Goal: Task Accomplishment & Management: Manage account settings

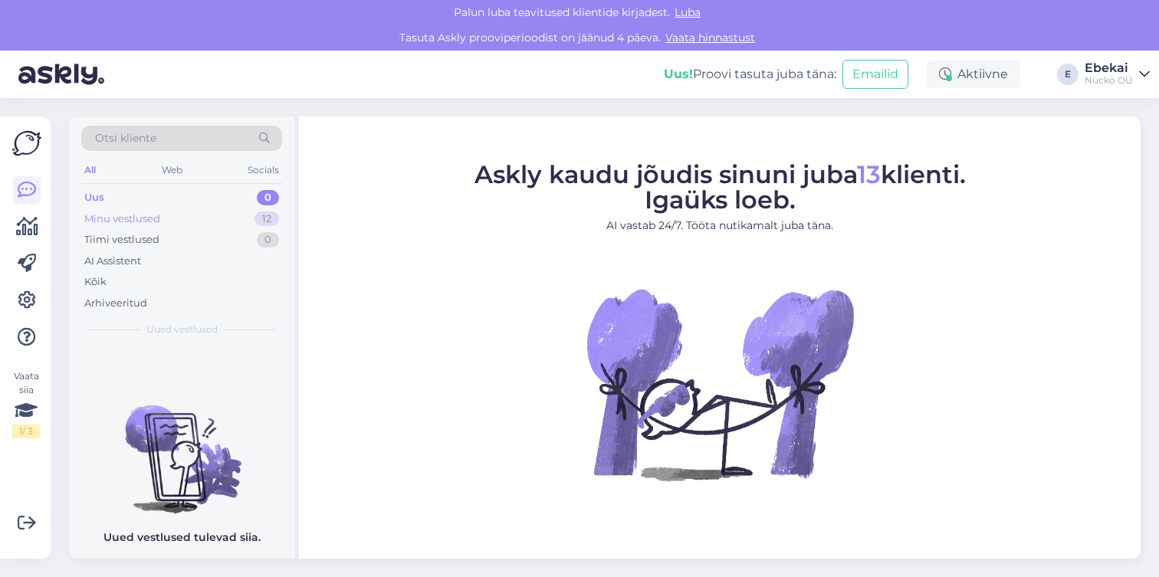
click at [171, 223] on div "Minu vestlused 12" at bounding box center [181, 219] width 201 height 21
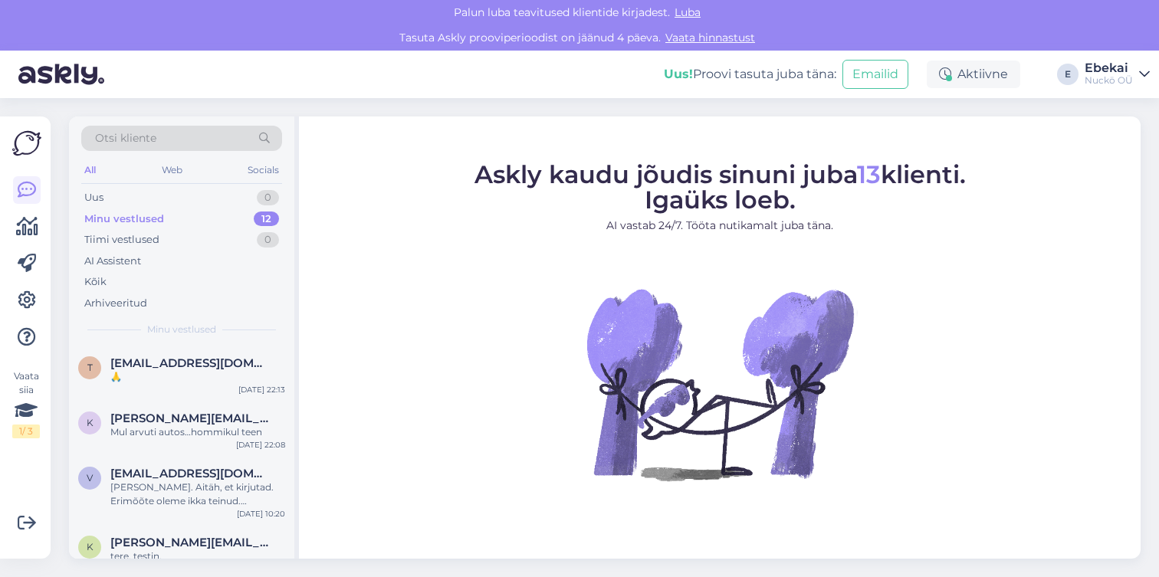
click at [13, 242] on div at bounding box center [27, 263] width 28 height 175
click at [21, 229] on icon at bounding box center [27, 227] width 22 height 18
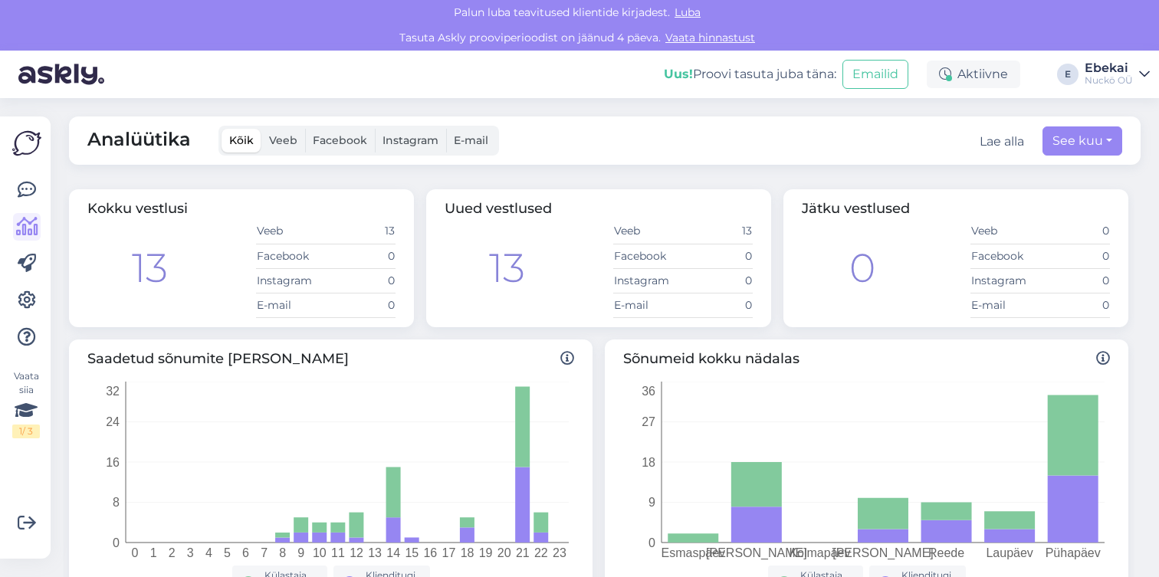
click at [689, 15] on span "Luba" at bounding box center [687, 12] width 35 height 14
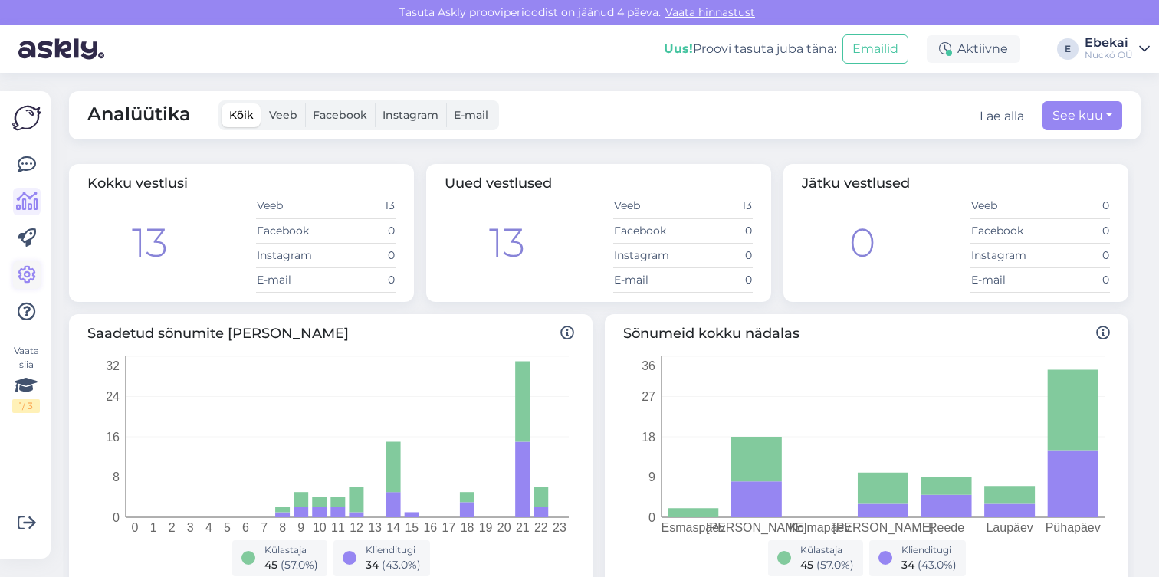
click at [30, 274] on icon at bounding box center [27, 275] width 18 height 18
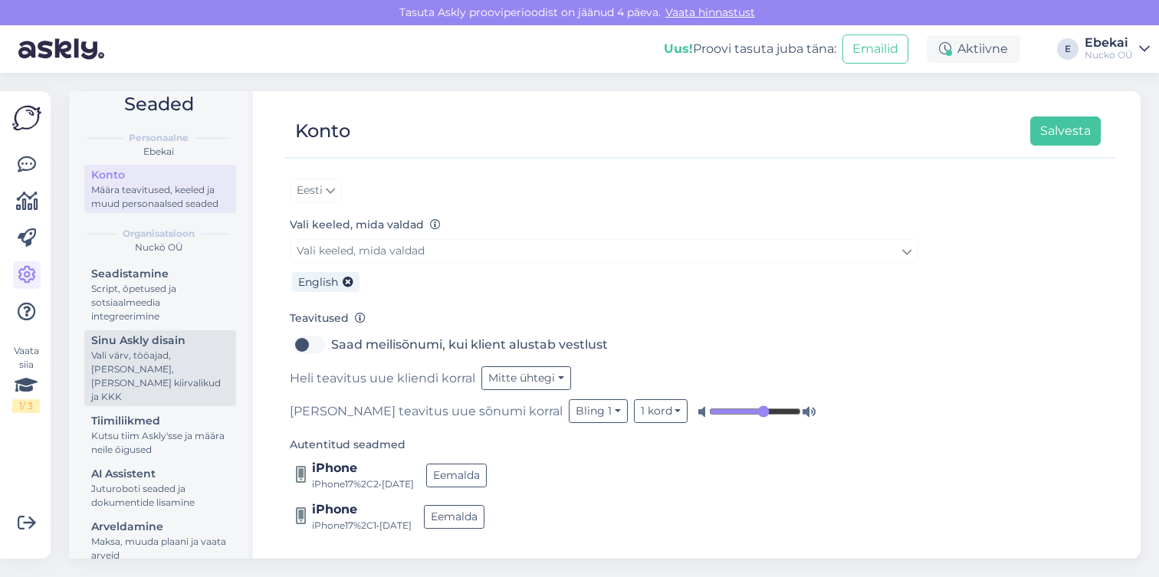
scroll to position [40, 0]
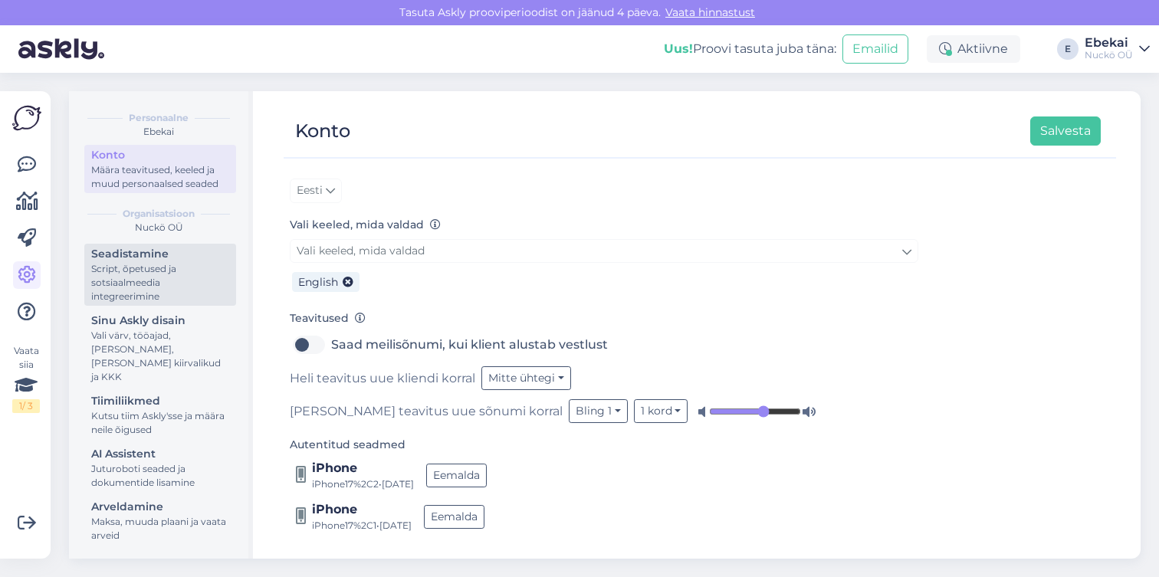
click at [157, 291] on div "Script, õpetused ja sotsiaalmeedia integreerimine" at bounding box center [160, 282] width 138 height 41
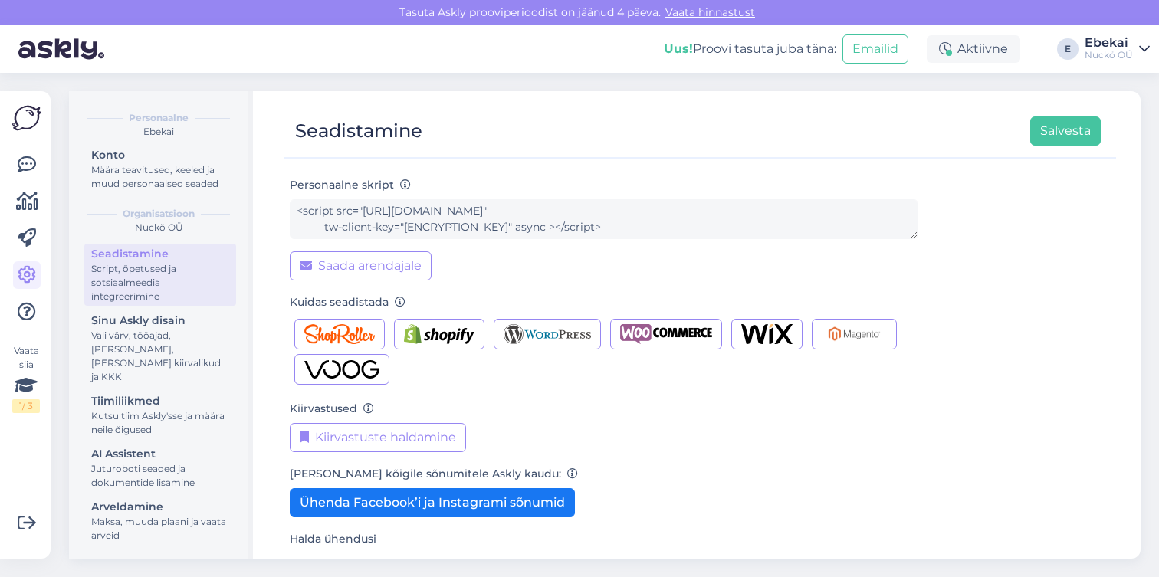
scroll to position [162, 0]
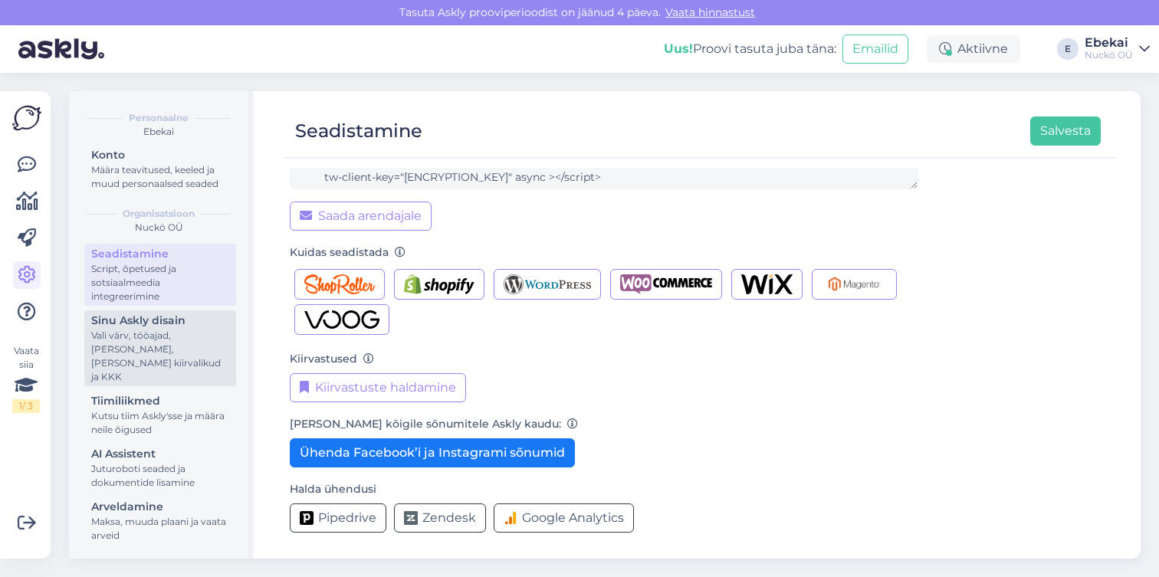
click at [189, 329] on div "Sinu Askly disain" at bounding box center [160, 321] width 138 height 16
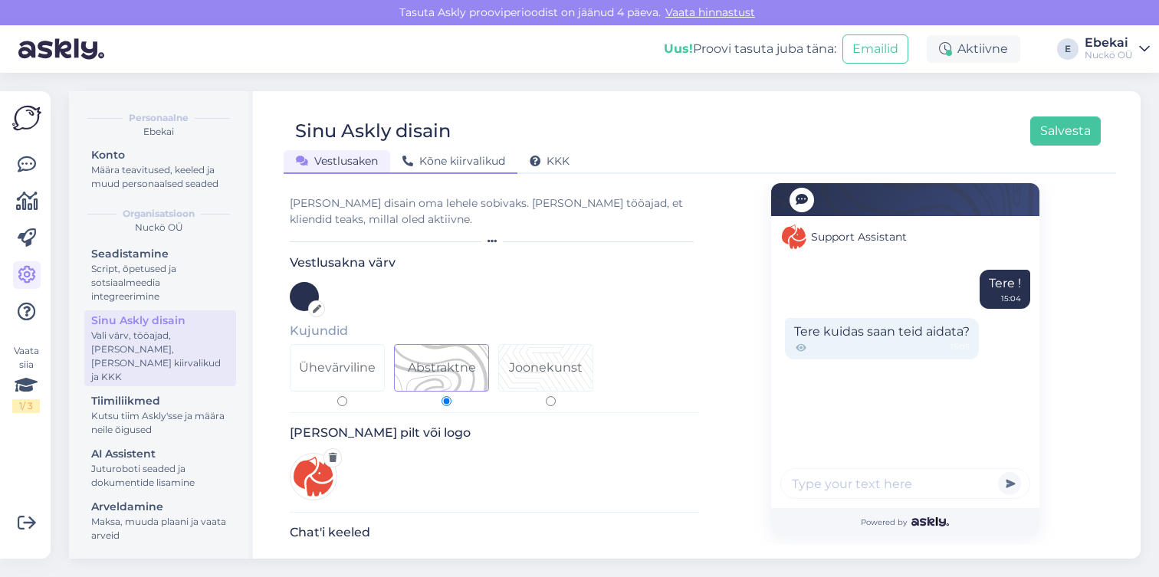
click at [437, 163] on span "Kõne kiirvalikud" at bounding box center [454, 161] width 103 height 14
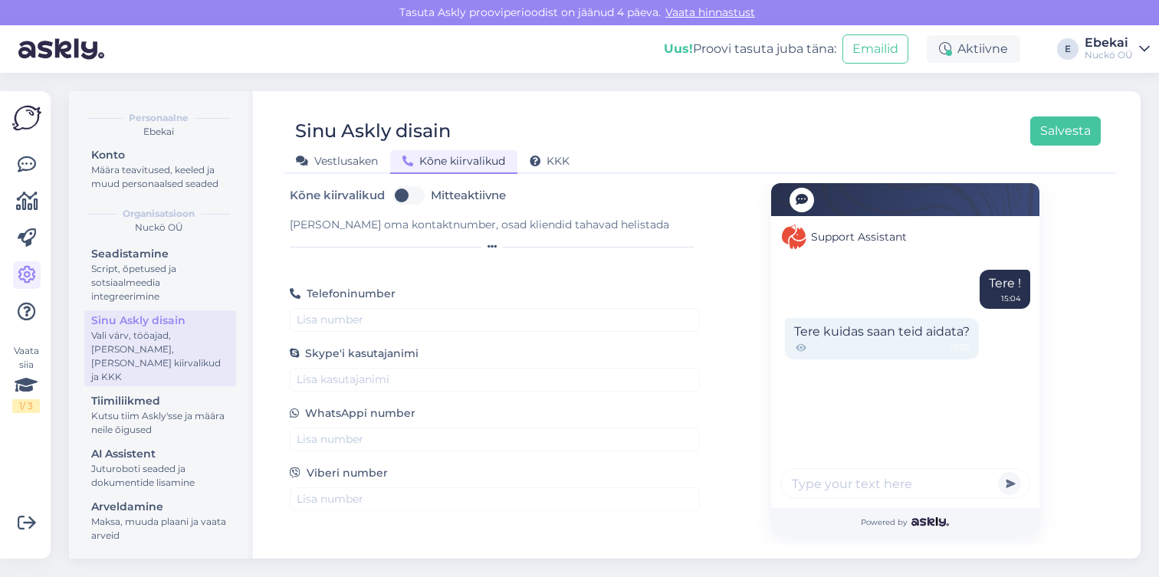
click at [922, 196] on div at bounding box center [905, 199] width 268 height 33
click at [559, 163] on span "KKK" at bounding box center [550, 161] width 40 height 14
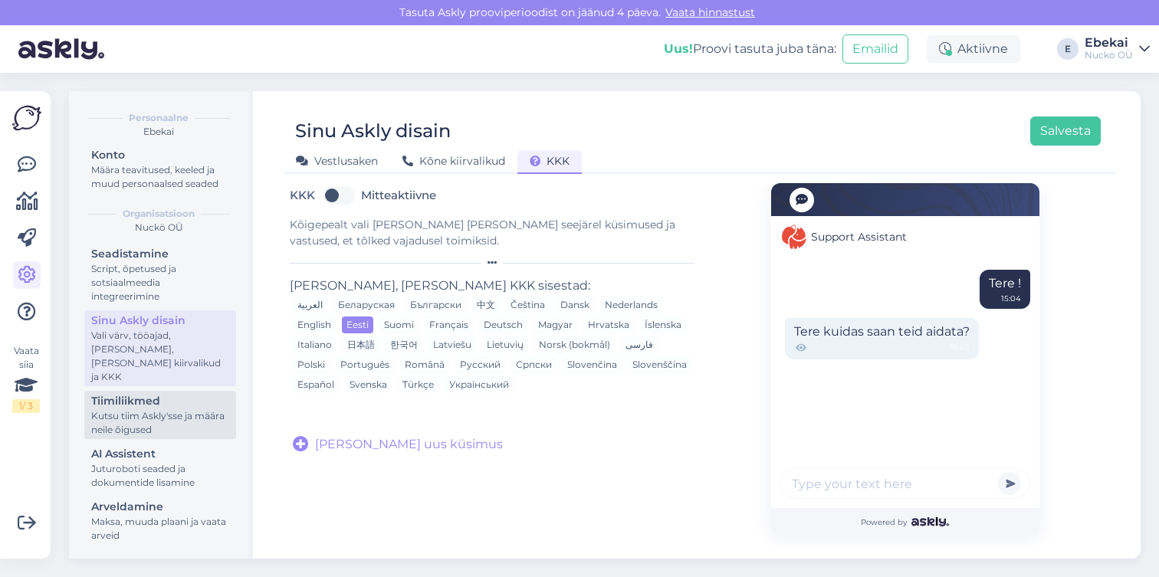
click at [136, 422] on div "Kutsu tiim Askly'sse ja määra neile õigused" at bounding box center [160, 423] width 138 height 28
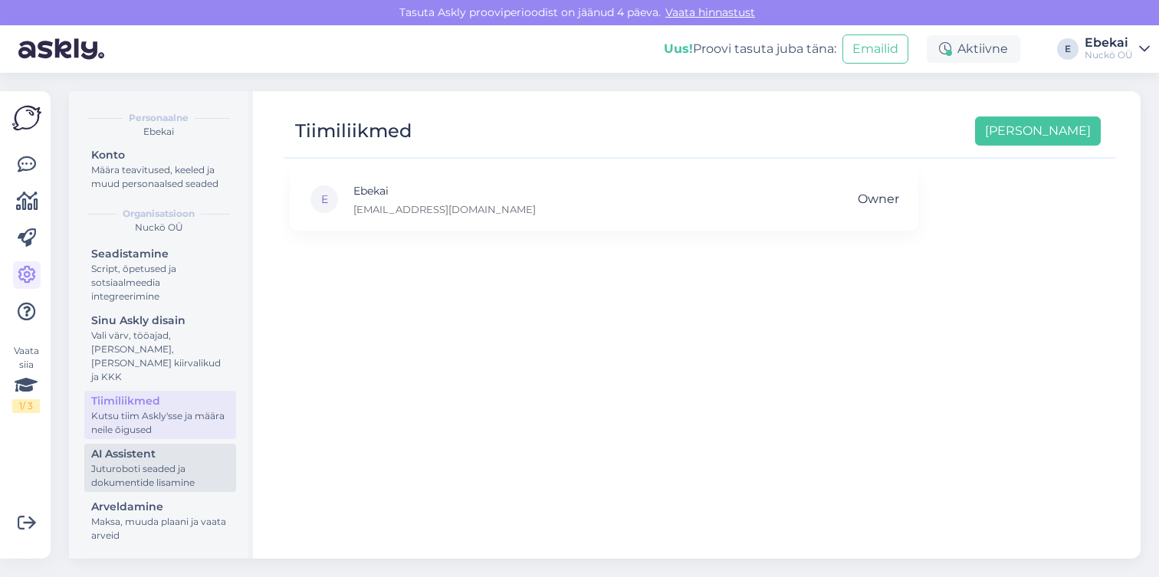
click at [150, 456] on div "AI Assistent" at bounding box center [160, 454] width 138 height 16
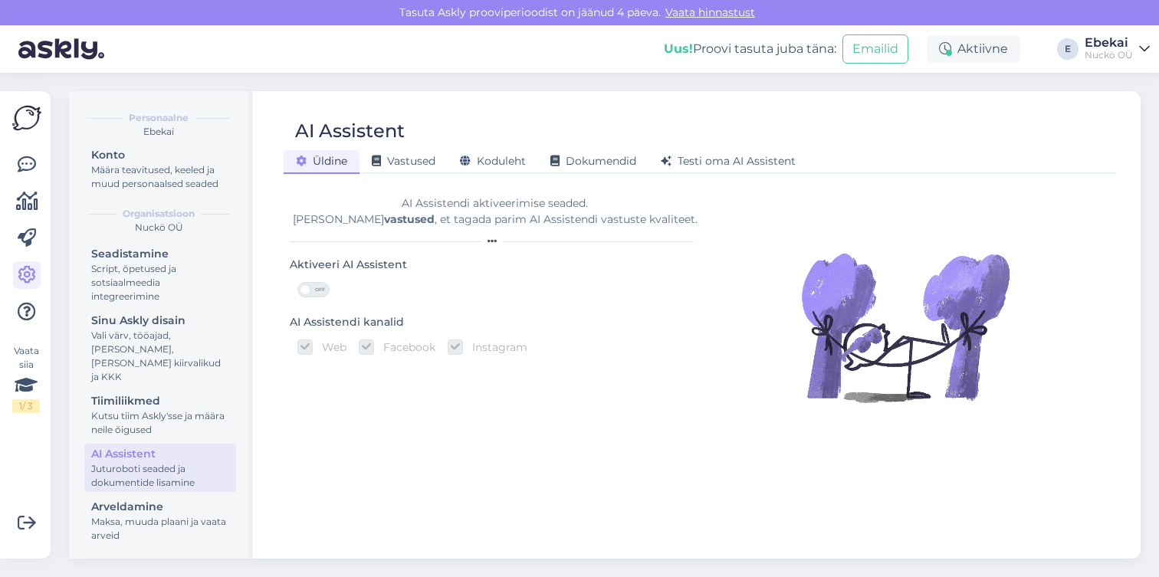
click at [314, 292] on span "OFF" at bounding box center [320, 290] width 18 height 14
click at [297, 282] on input "OFF" at bounding box center [297, 282] width 0 height 0
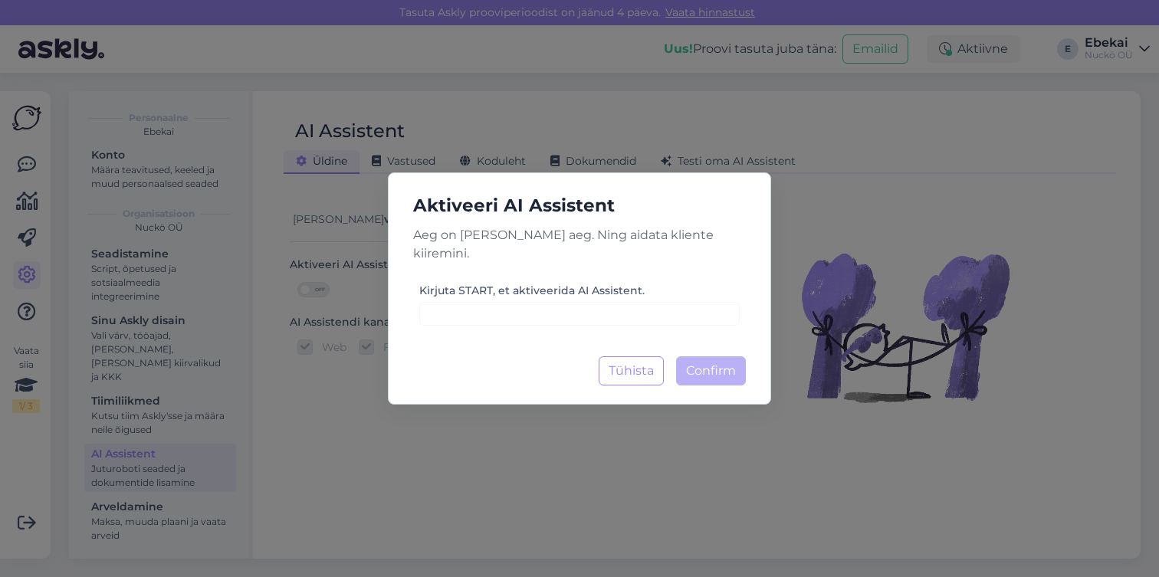
click at [491, 283] on label "Kirjuta START, et aktiveerida AI Assistent." at bounding box center [531, 291] width 225 height 16
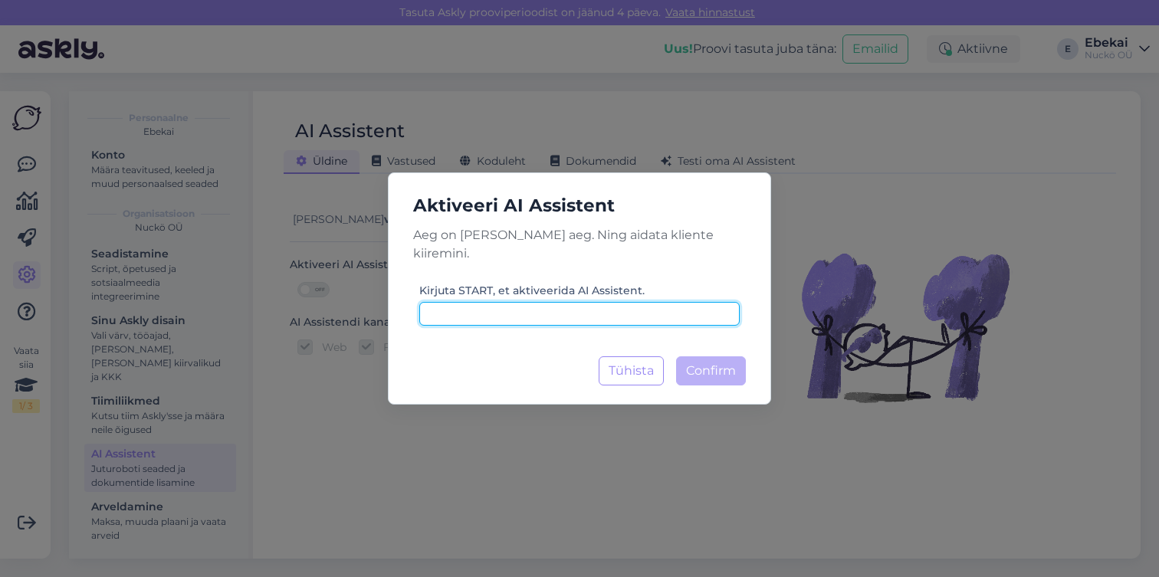
click at [490, 304] on input at bounding box center [579, 314] width 320 height 24
type input "START"
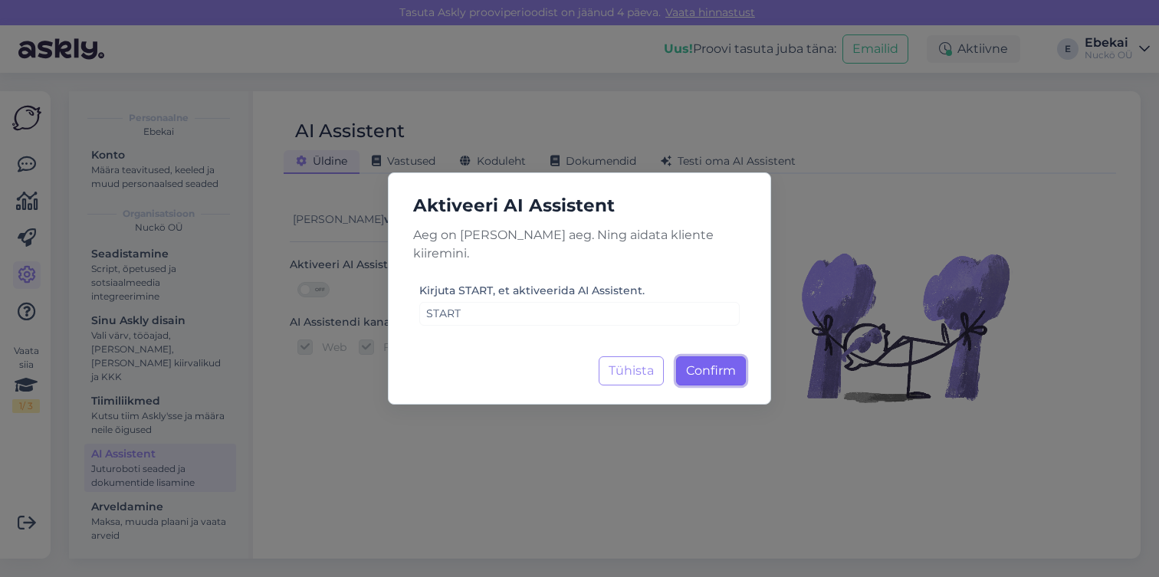
click at [704, 367] on span "Confirm" at bounding box center [711, 370] width 50 height 15
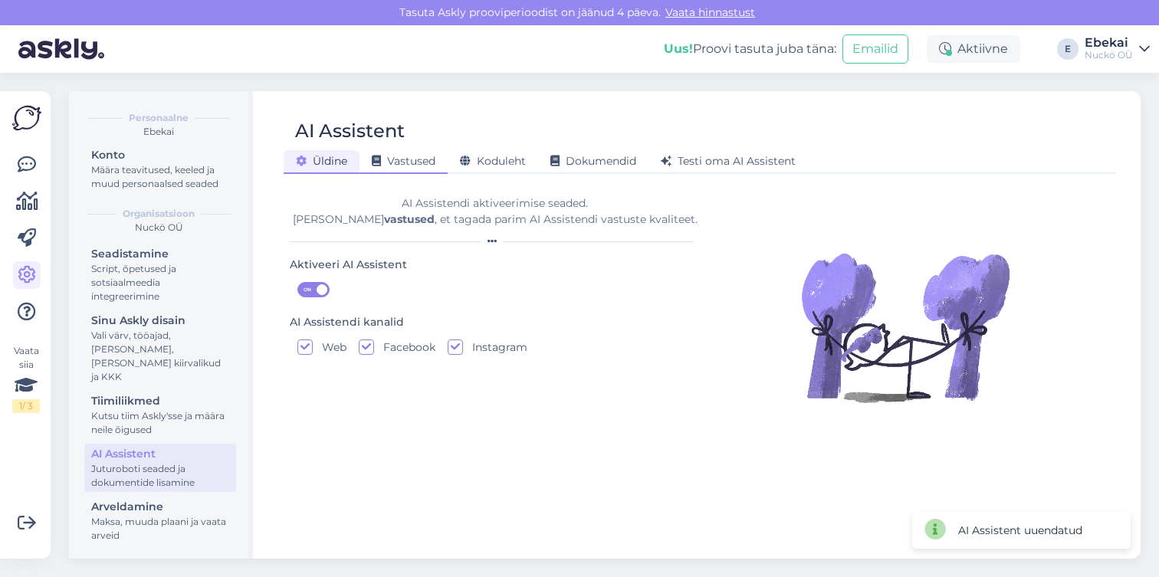
click at [418, 167] on span "Vastused" at bounding box center [404, 161] width 64 height 14
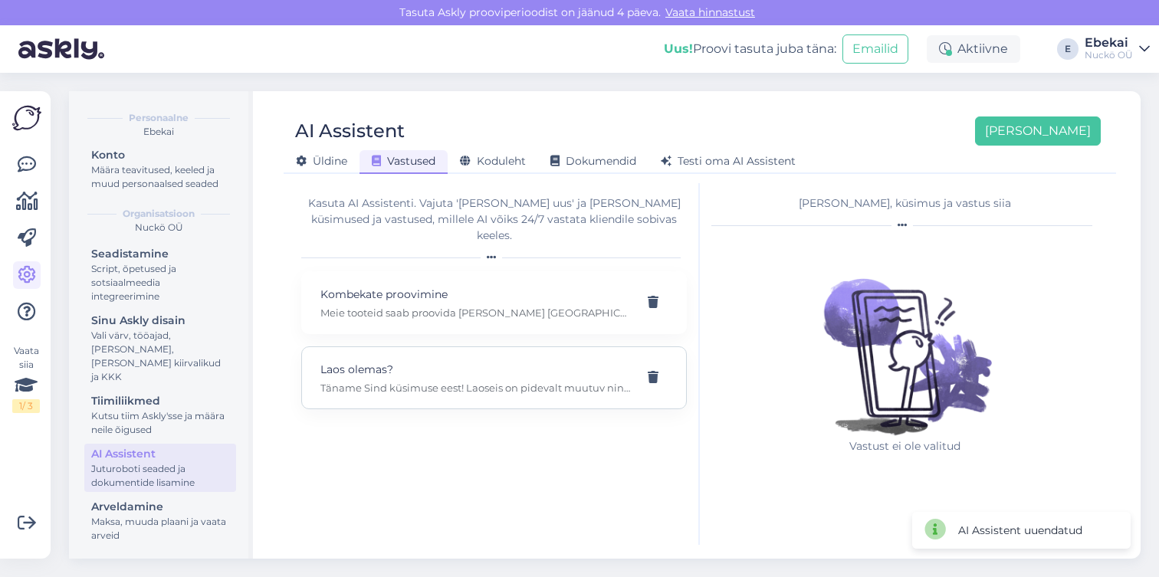
click at [458, 361] on p "Laos olemas?" at bounding box center [475, 369] width 311 height 17
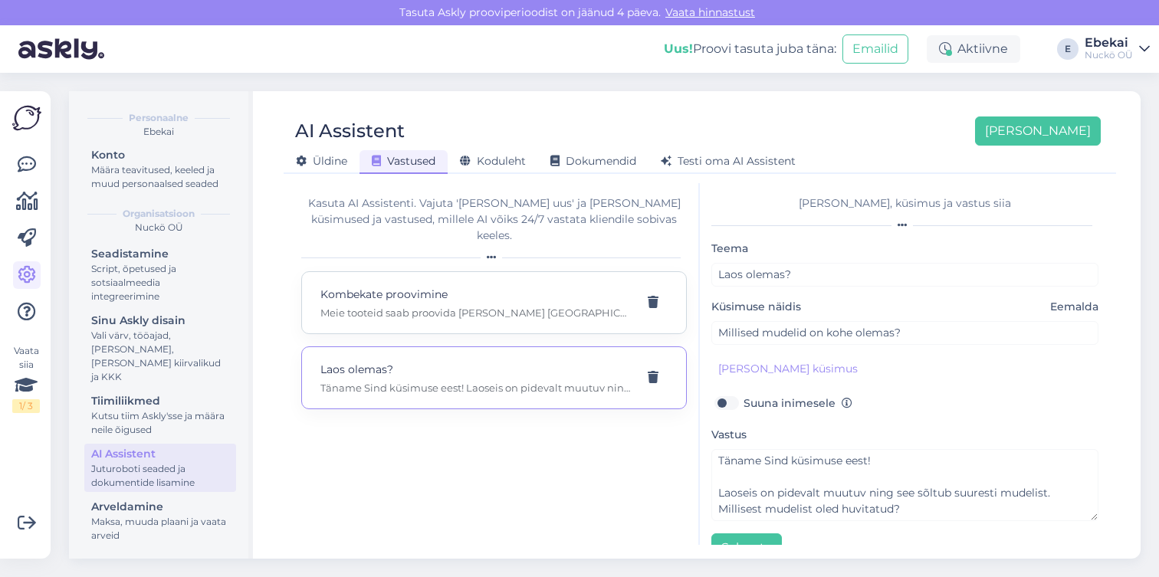
click at [483, 306] on p "Meie tooteid saab proovida ja osta Tallinnas - Solarises asuvas Eesti Disaini p…" at bounding box center [475, 313] width 311 height 14
type input "Kombekate proovimine"
type input "Tere, kas Teie tooteid saab kuskil ka proovida?"
type textarea "Meie tooteid saab proovida ja osta Tallinnas - Solarises asuvas Eesti Disaini p…"
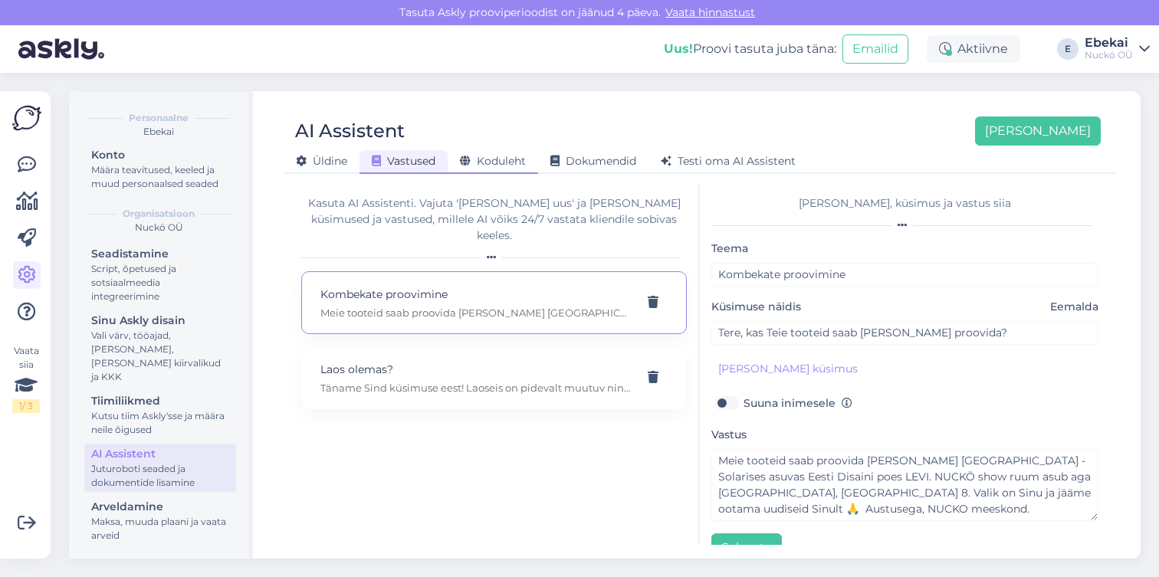
click at [507, 160] on span "Koduleht" at bounding box center [493, 161] width 66 height 14
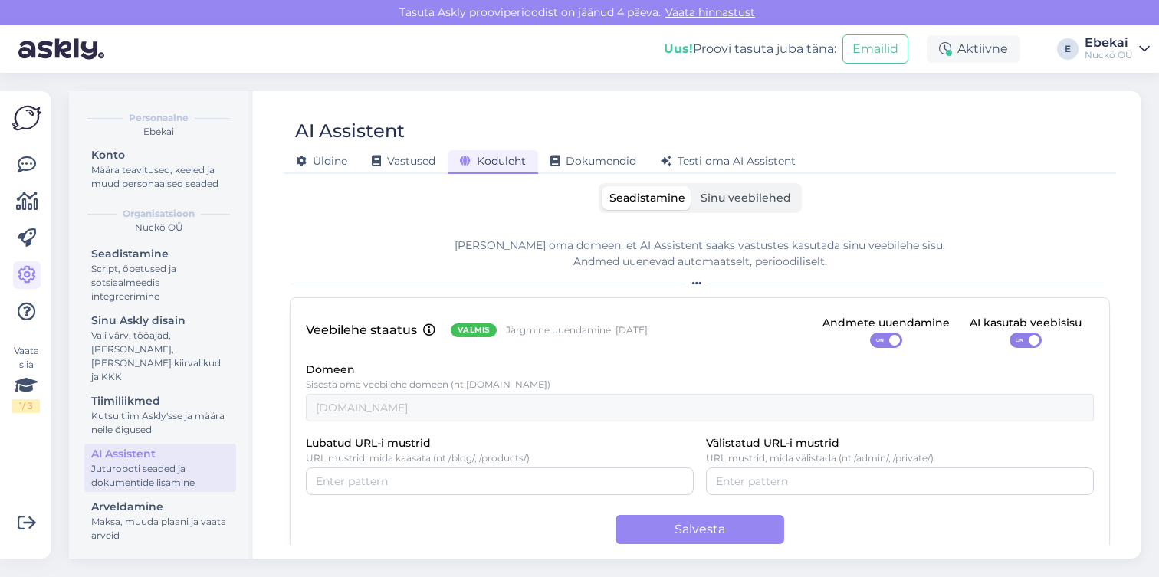
scroll to position [23, 0]
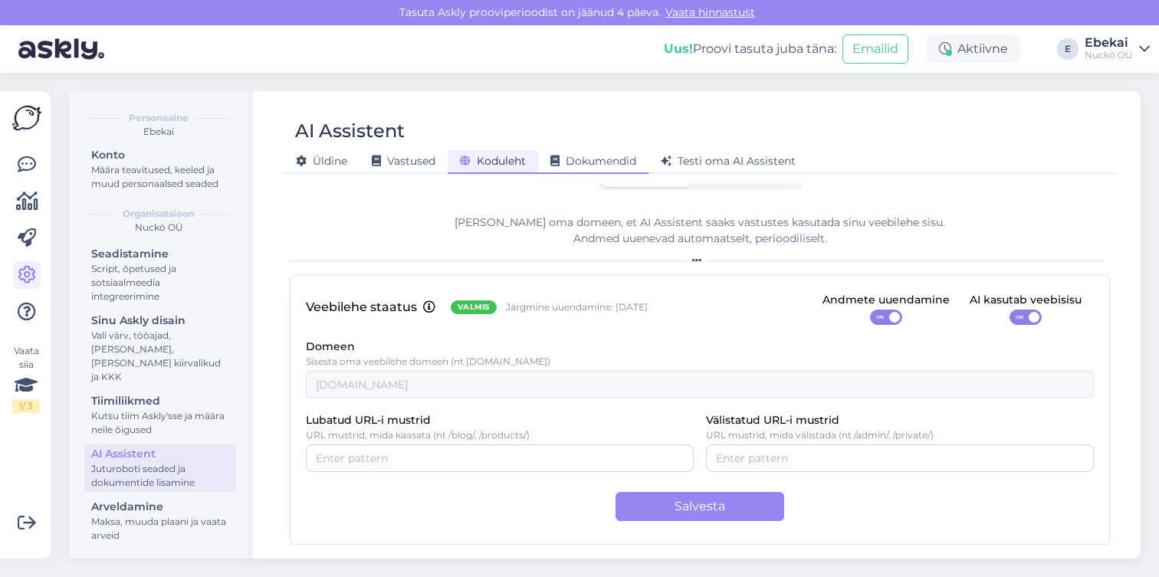
click at [593, 165] on span "Dokumendid" at bounding box center [594, 161] width 86 height 14
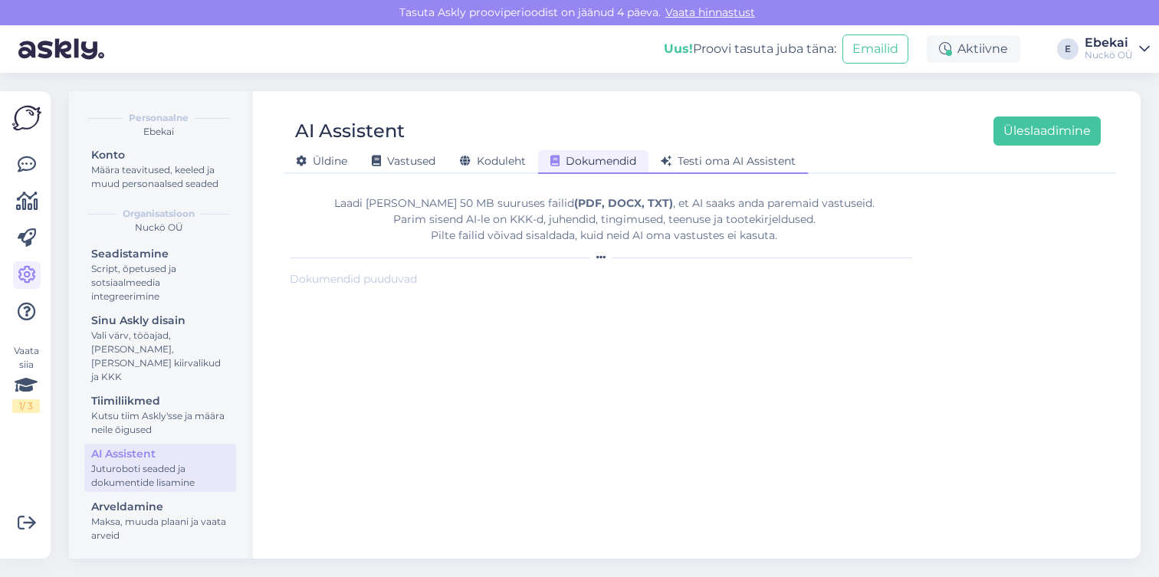
click at [741, 152] on div "Testi oma AI Assistent" at bounding box center [728, 162] width 159 height 24
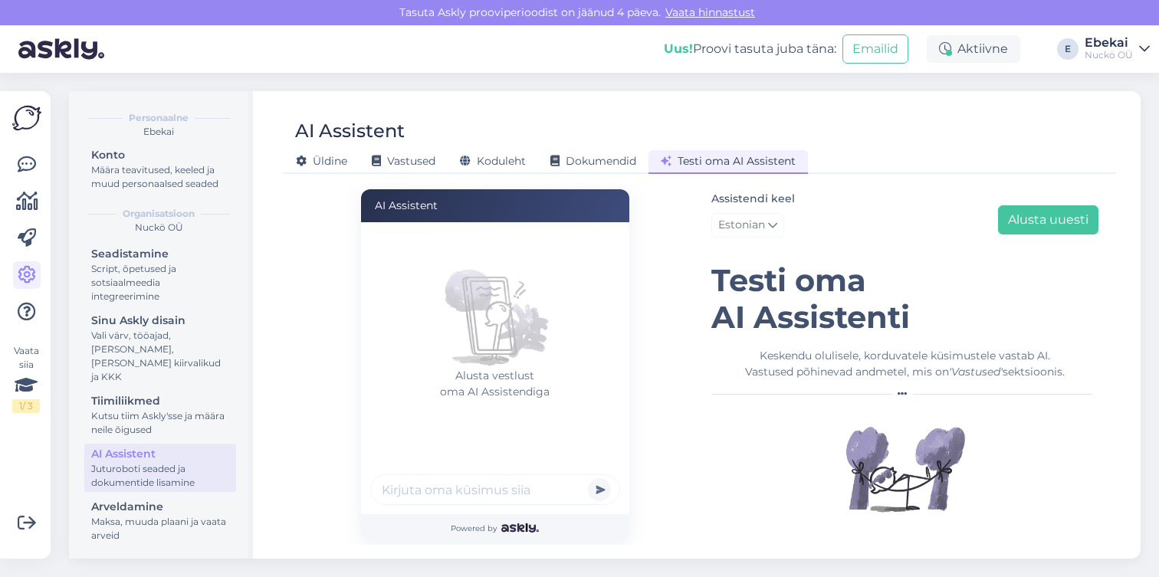
click at [488, 491] on input "text" at bounding box center [495, 490] width 250 height 31
type input "tere"
click at [588, 478] on button "submit" at bounding box center [599, 489] width 23 height 23
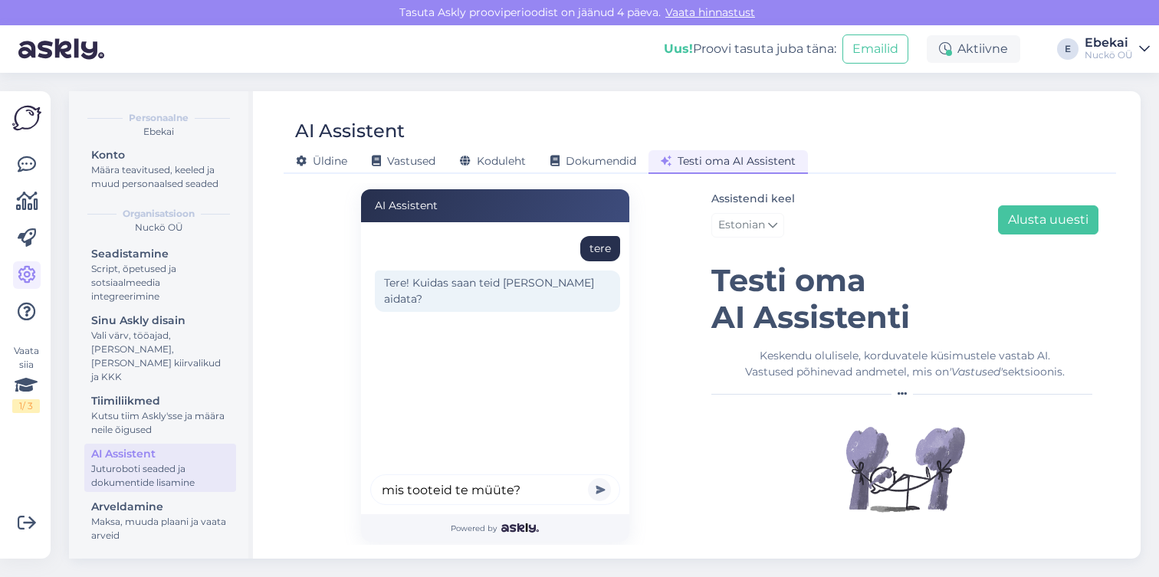
type input "mis tooteid te müüte?"
click at [588, 478] on button "submit" at bounding box center [599, 489] width 23 height 23
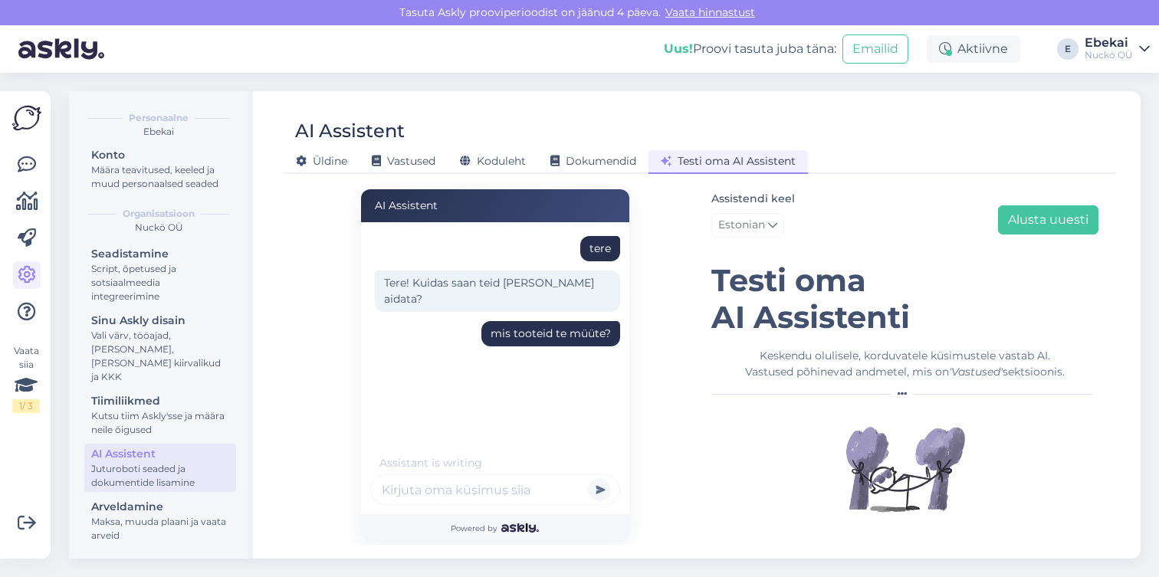
scroll to position [35, 0]
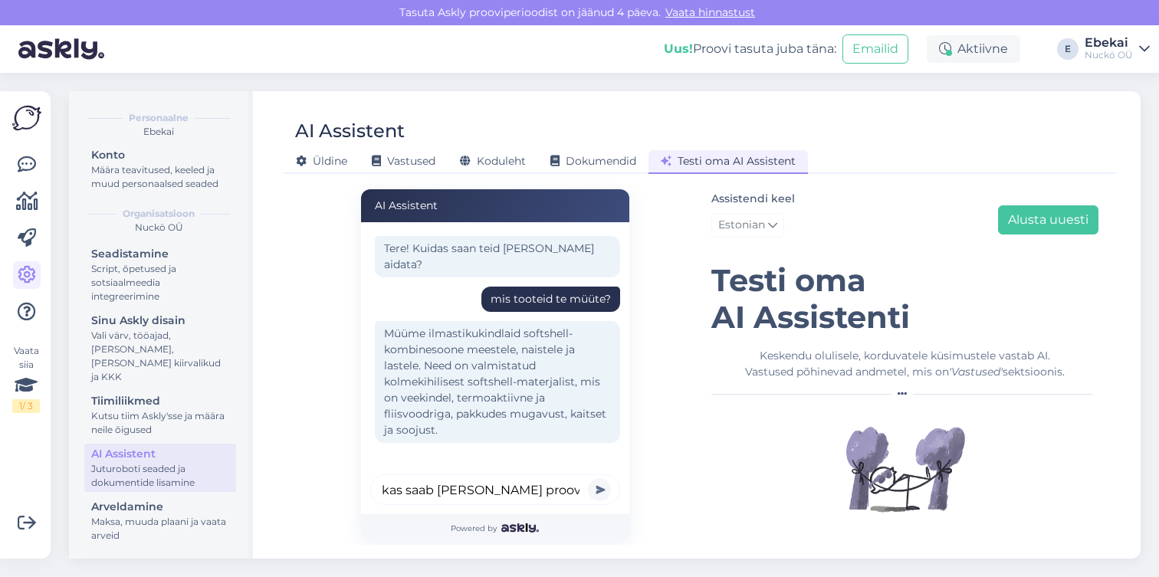
type input "kas saab neid ka proovida?"
click at [588, 478] on button "submit" at bounding box center [599, 489] width 23 height 23
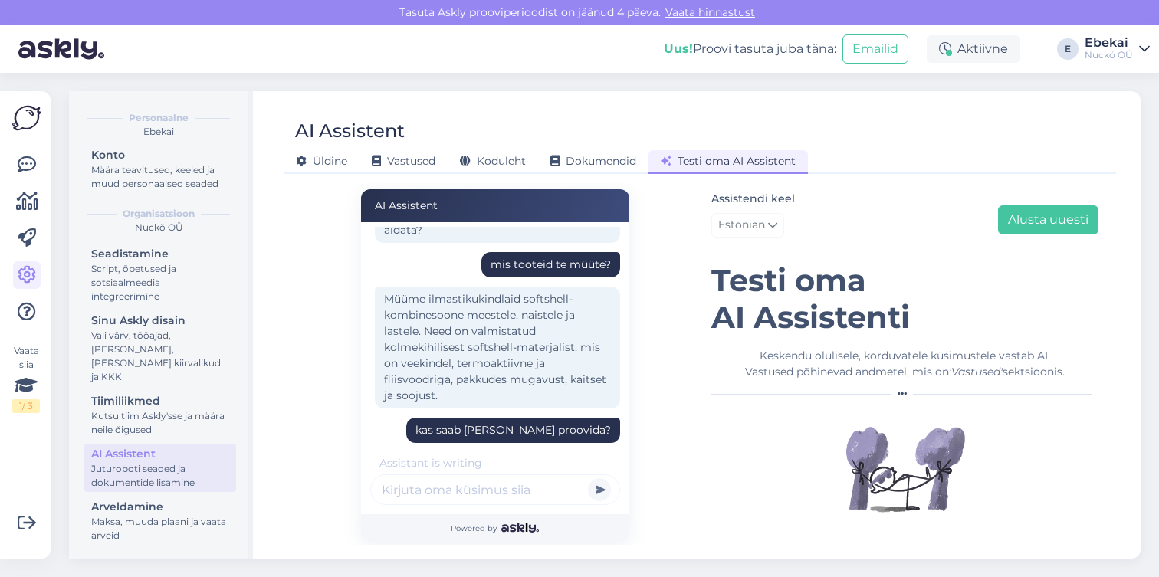
scroll to position [168, 0]
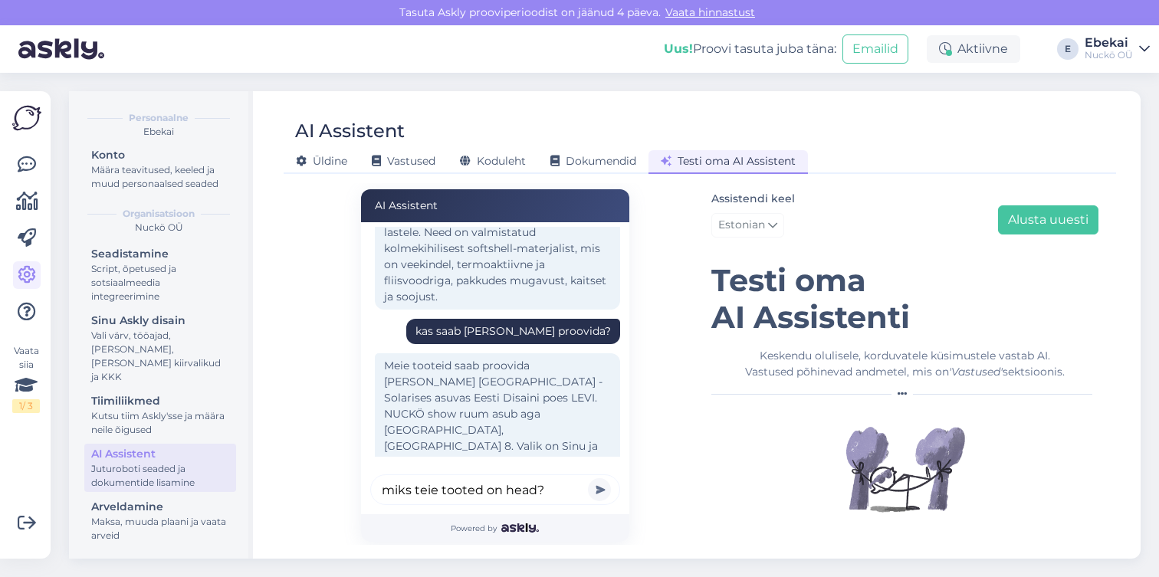
type input "miks teie tooted on head?"
click at [588, 478] on button "submit" at bounding box center [599, 489] width 23 height 23
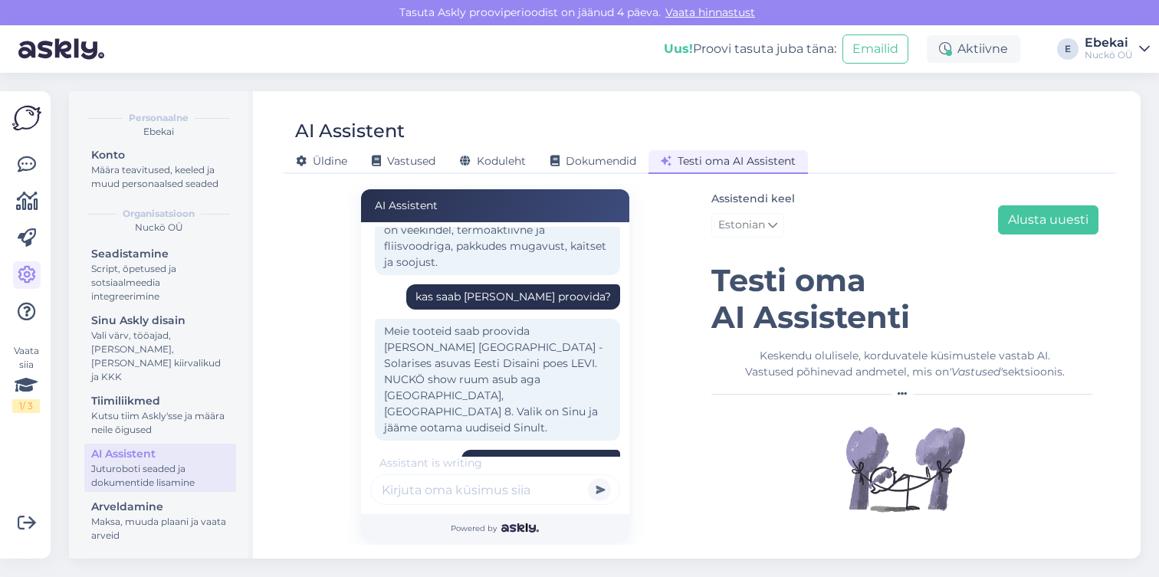
scroll to position [382, 0]
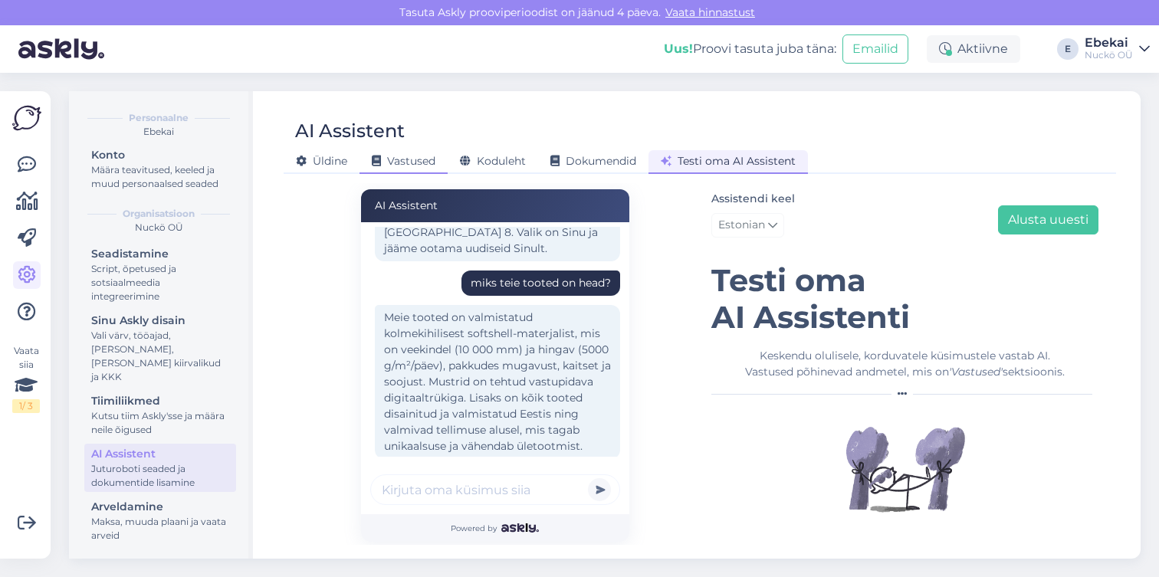
click at [406, 163] on span "Vastused" at bounding box center [404, 161] width 64 height 14
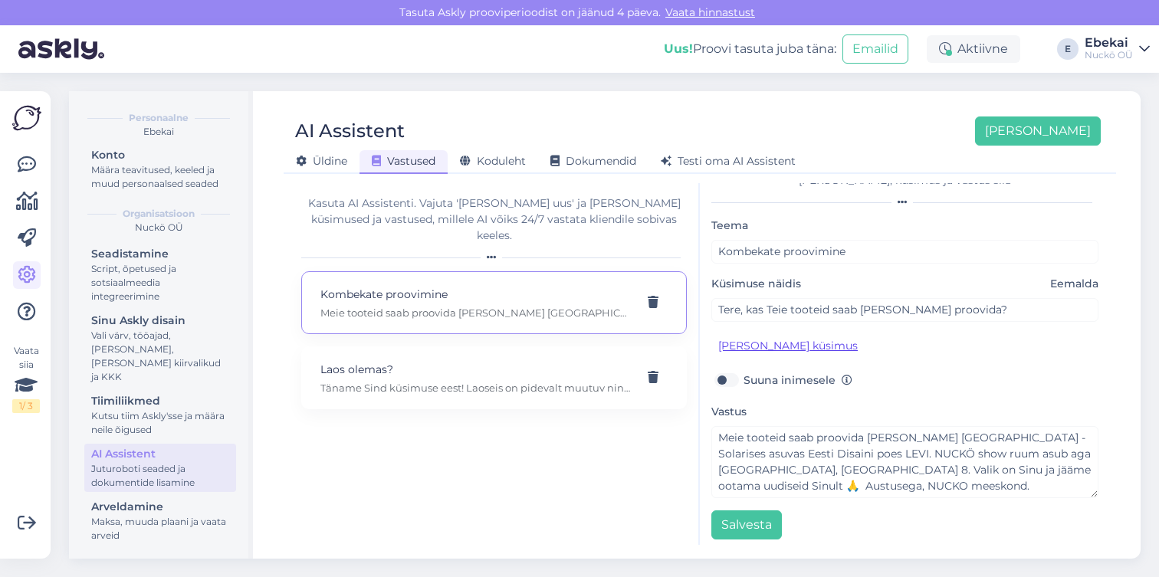
scroll to position [30, 0]
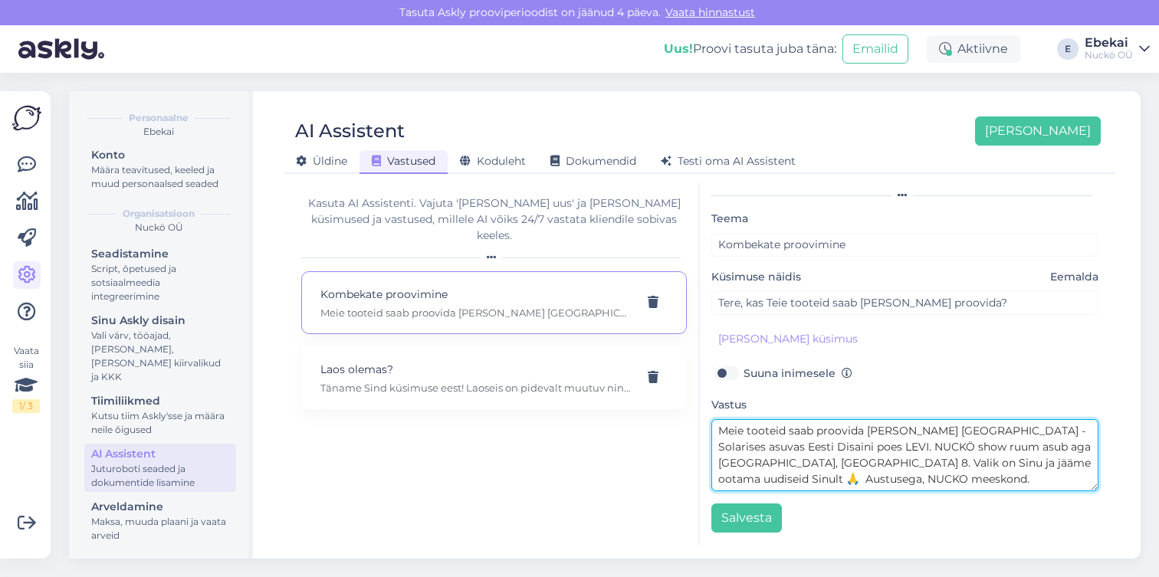
click at [899, 468] on textarea "Meie tooteid saab proovida ja osta Tallinnas - Solarises asuvas Eesti Disaini p…" at bounding box center [905, 455] width 387 height 72
drag, startPoint x: 826, startPoint y: 465, endPoint x: 932, endPoint y: 491, distance: 109.9
click at [932, 491] on div "Teema Kombekate proovimine Küsimuse näidis Eemalda Tere, kas Teie tooteid saab …" at bounding box center [905, 371] width 387 height 324
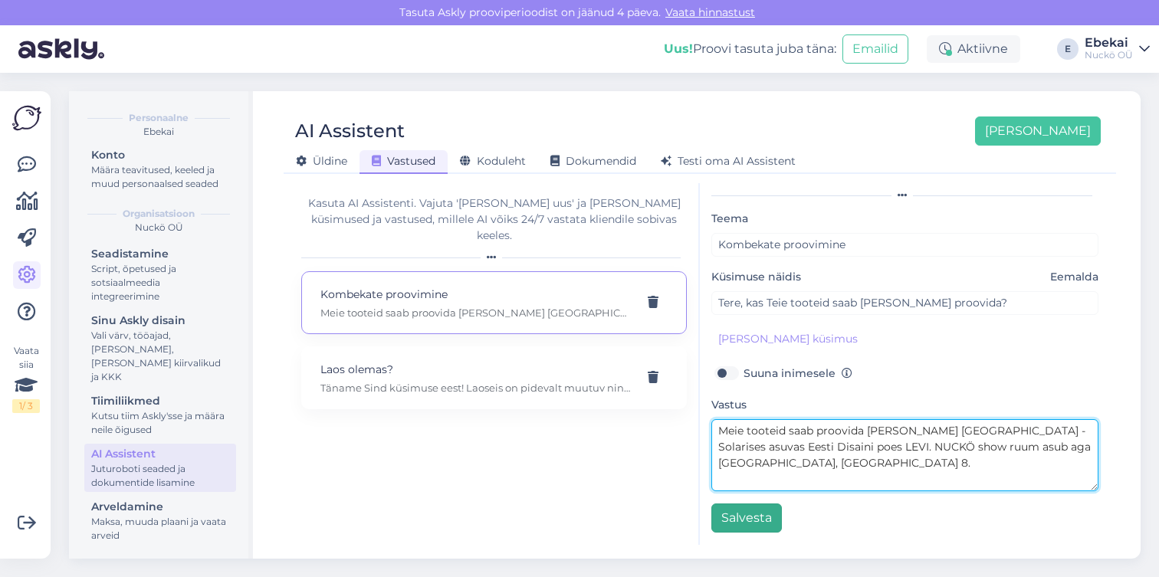
type textarea "Meie tooteid saab proovida ja osta Tallinnas - Solarises asuvas Eesti Disaini p…"
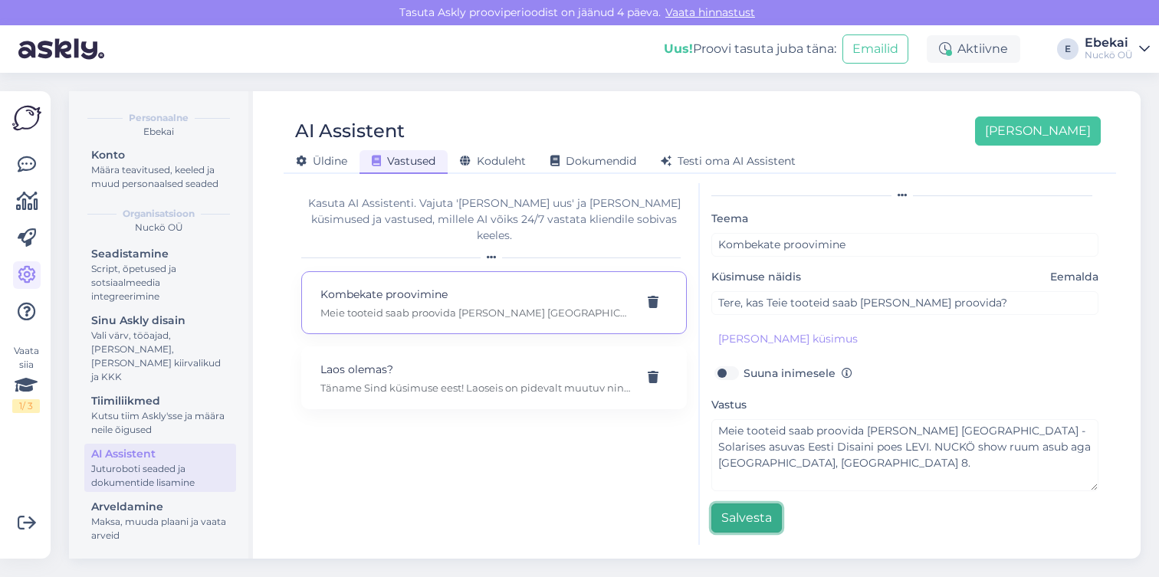
click at [761, 521] on button "Salvesta" at bounding box center [747, 518] width 71 height 29
click at [332, 162] on span "Üldine" at bounding box center [321, 161] width 51 height 14
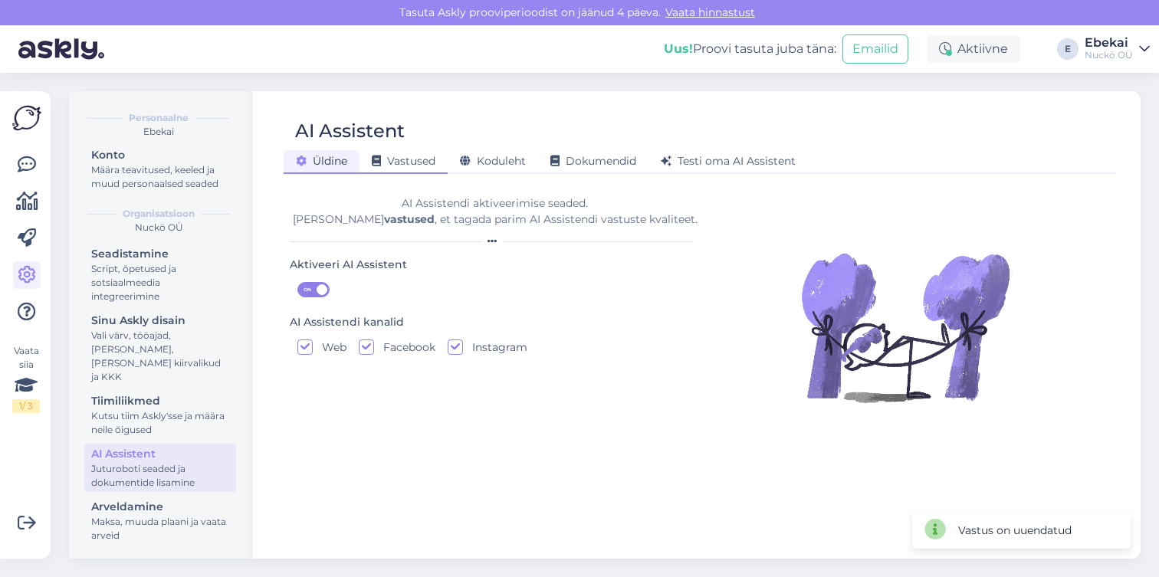
click at [374, 162] on icon at bounding box center [376, 161] width 9 height 11
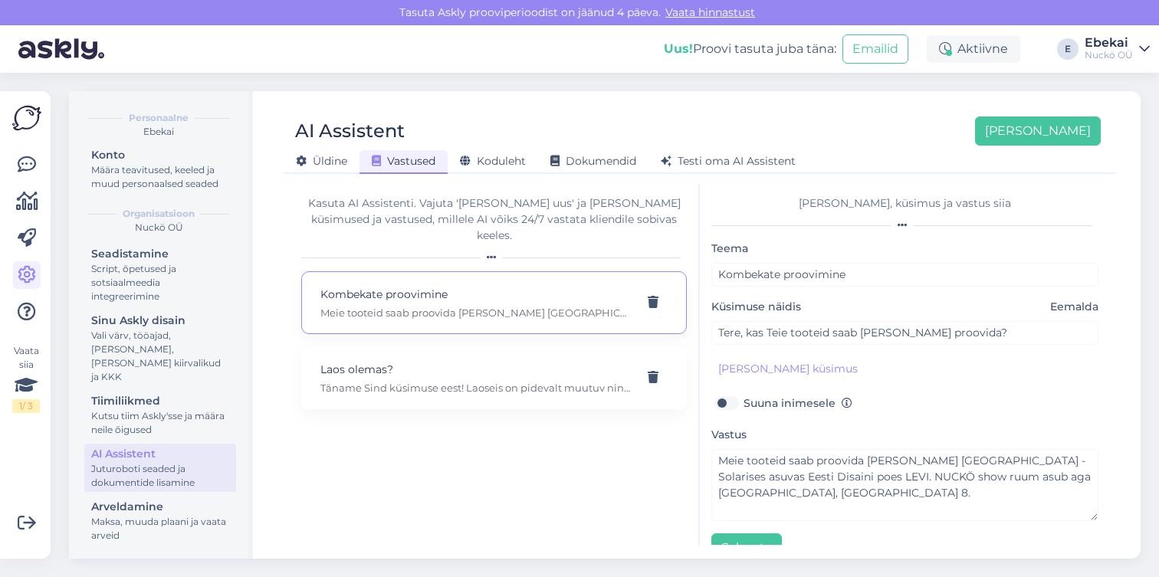
click at [487, 148] on div "Üldine Vastused Koduleht Dokumendid Testi oma AI Assistent" at bounding box center [692, 159] width 817 height 27
click at [487, 163] on span "Koduleht" at bounding box center [493, 161] width 66 height 14
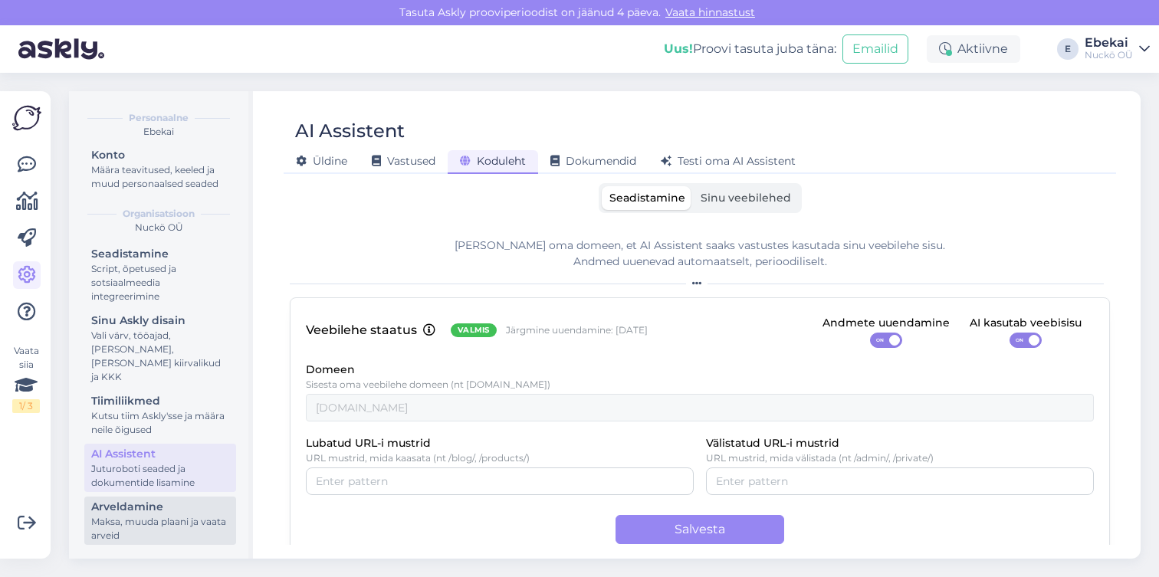
click at [111, 535] on div "Maksa, muuda plaani ja vaata arveid" at bounding box center [160, 529] width 138 height 28
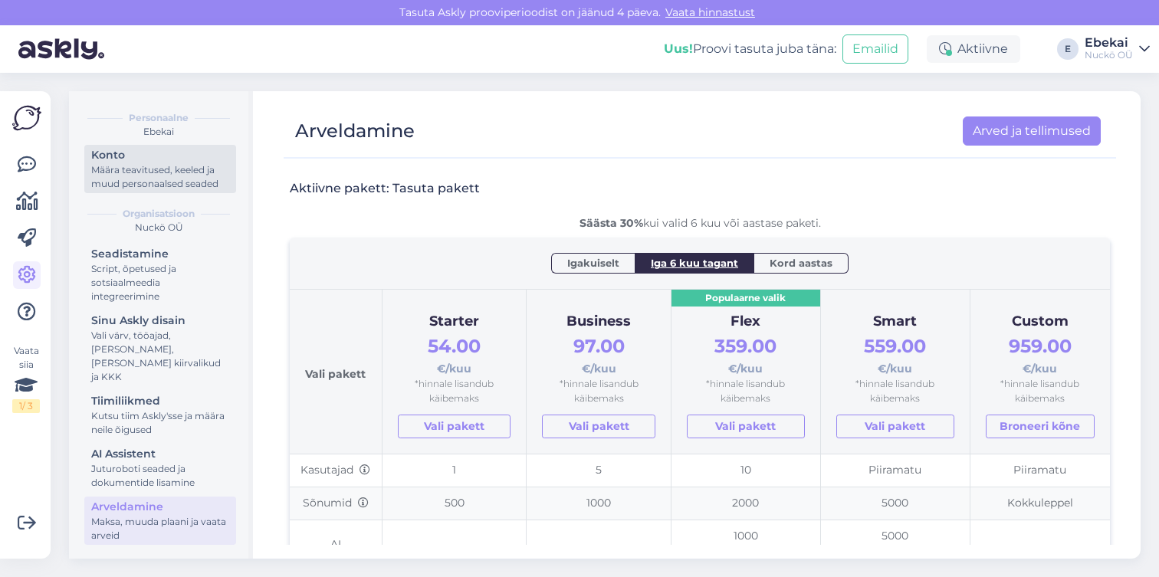
click at [150, 191] on div "Määra teavitused, keeled ja muud personaalsed seaded" at bounding box center [160, 177] width 138 height 28
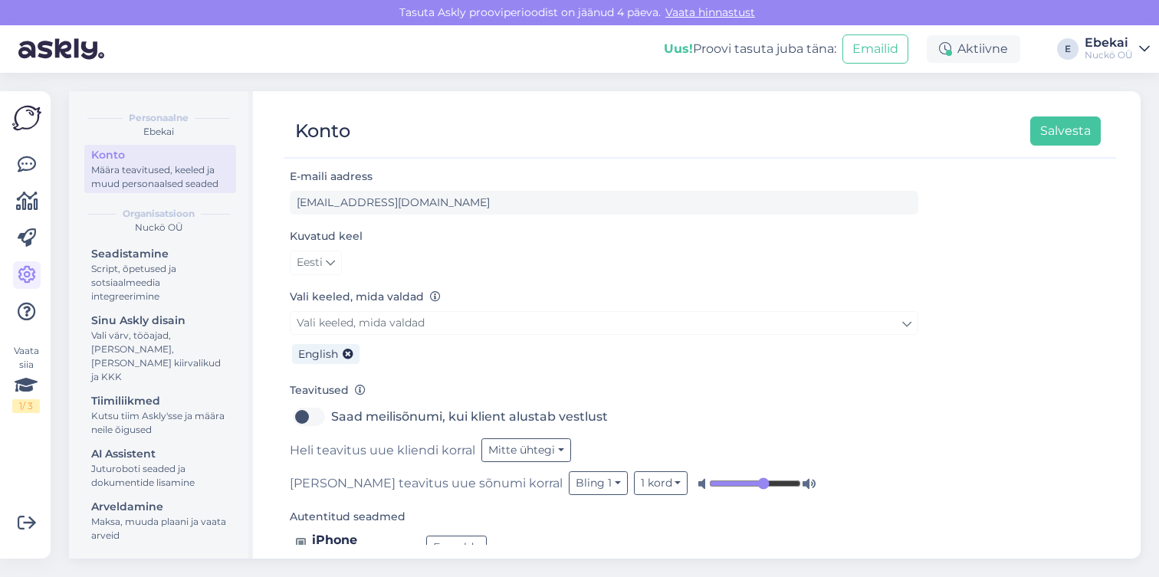
scroll to position [133, 0]
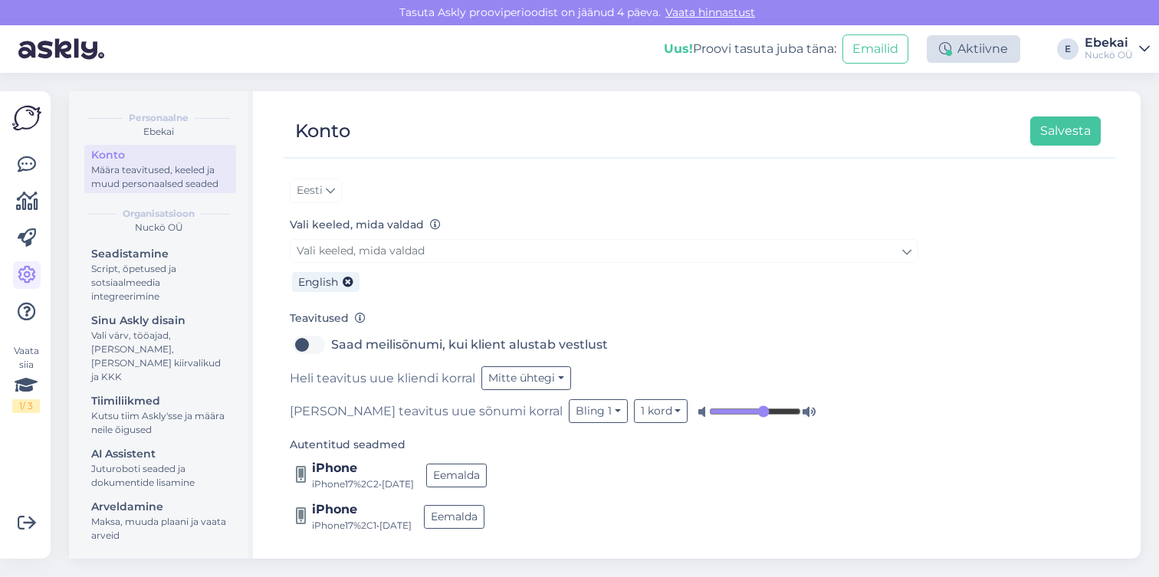
click at [984, 43] on div "Aktiivne" at bounding box center [974, 49] width 94 height 28
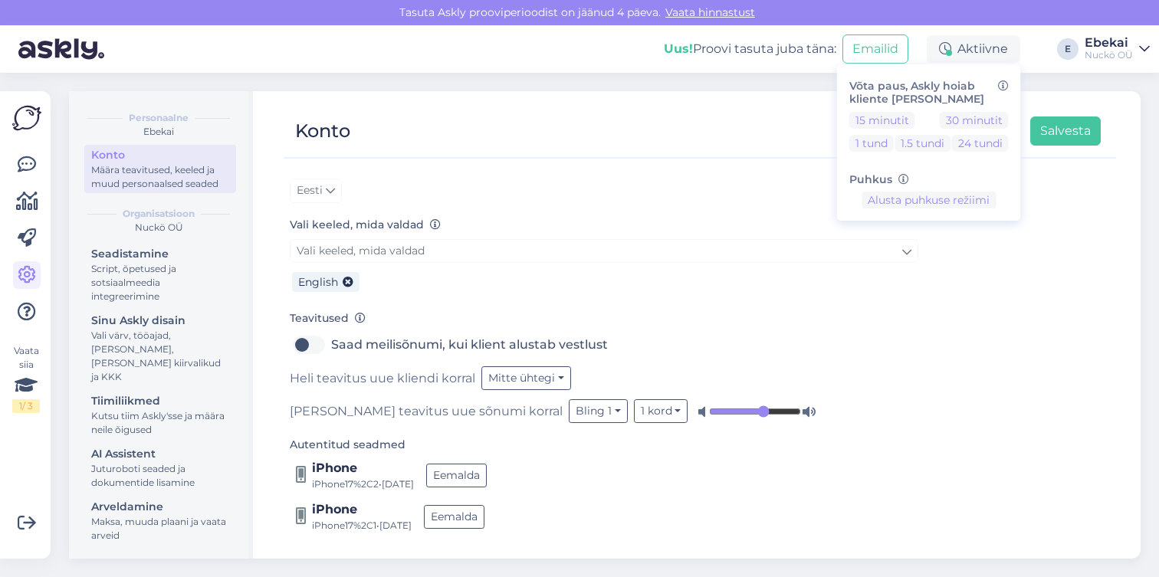
click at [1091, 49] on div "Nuckö OÜ" at bounding box center [1109, 55] width 48 height 12
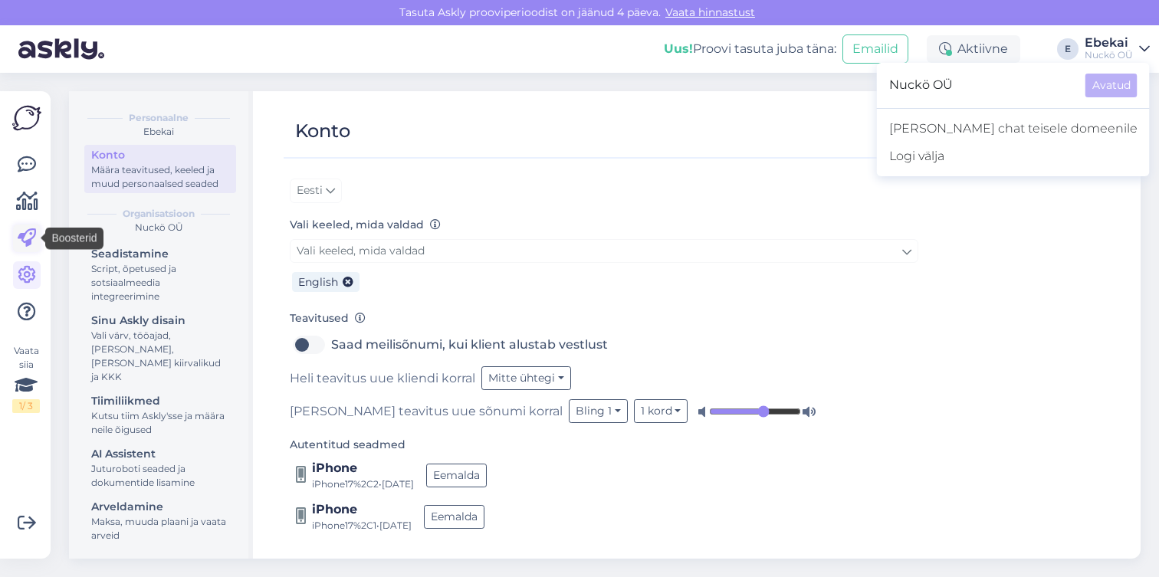
click at [28, 241] on icon at bounding box center [27, 238] width 18 height 18
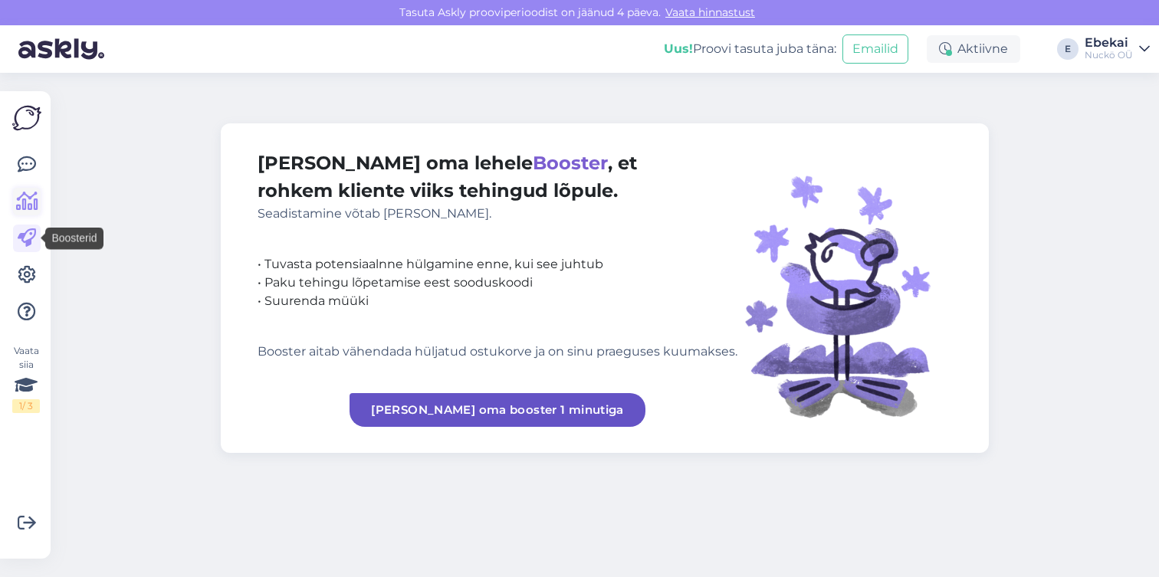
click at [23, 208] on icon at bounding box center [27, 201] width 22 height 18
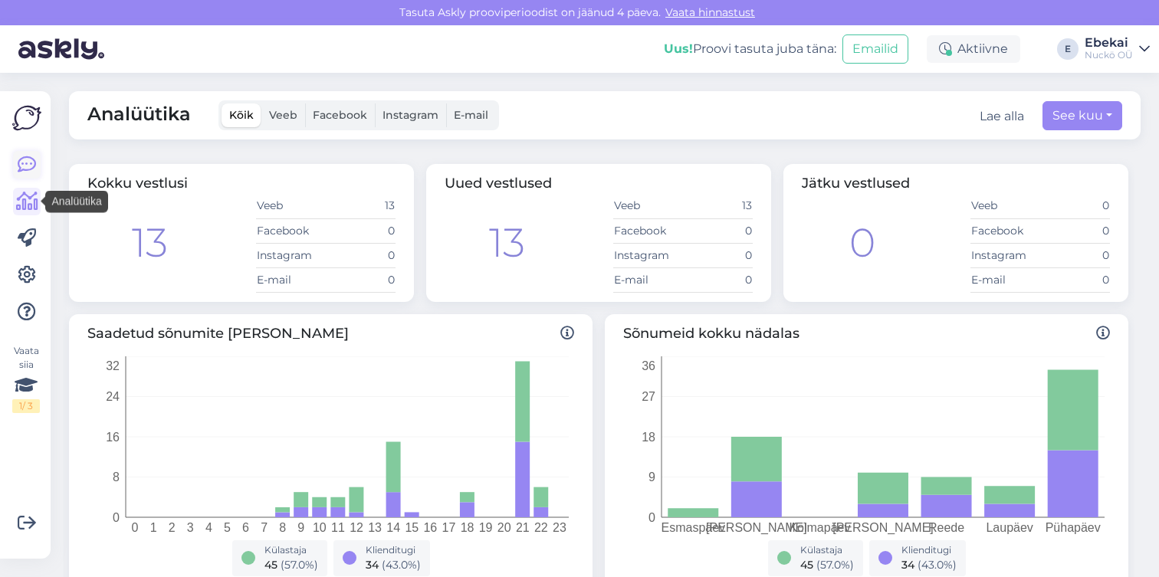
click at [27, 169] on icon at bounding box center [27, 165] width 18 height 18
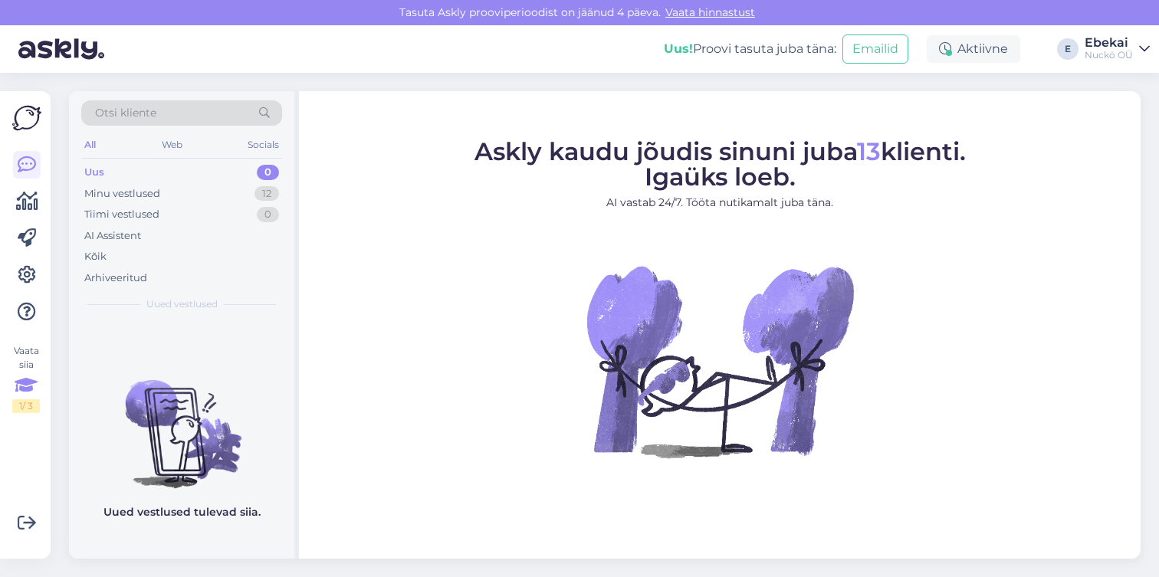
click at [24, 380] on icon at bounding box center [26, 386] width 23 height 28
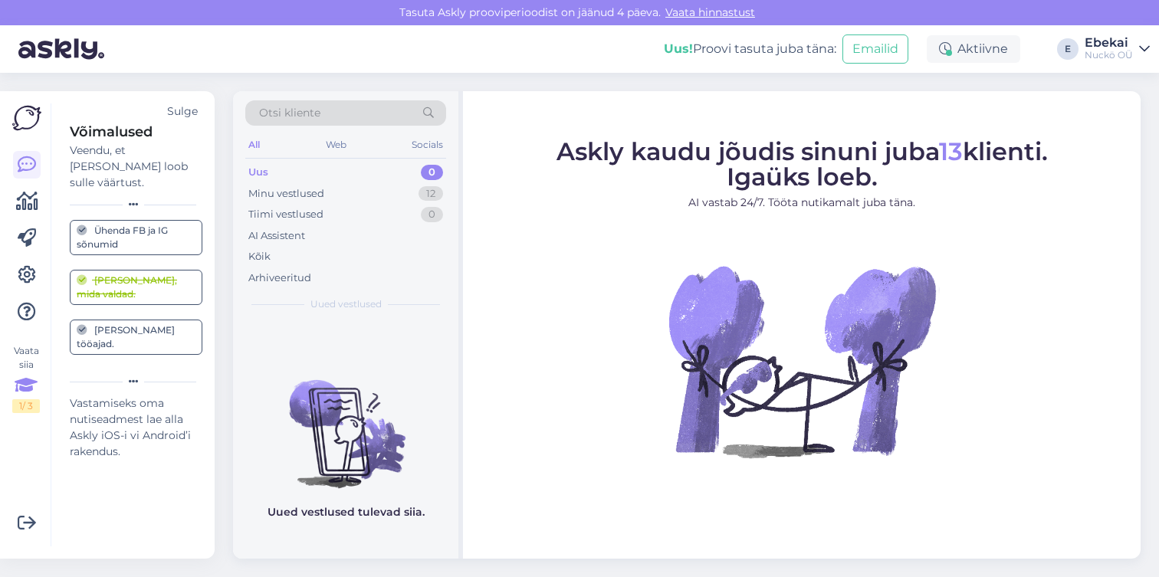
click at [137, 324] on div "[PERSON_NAME] tööajad." at bounding box center [136, 338] width 119 height 28
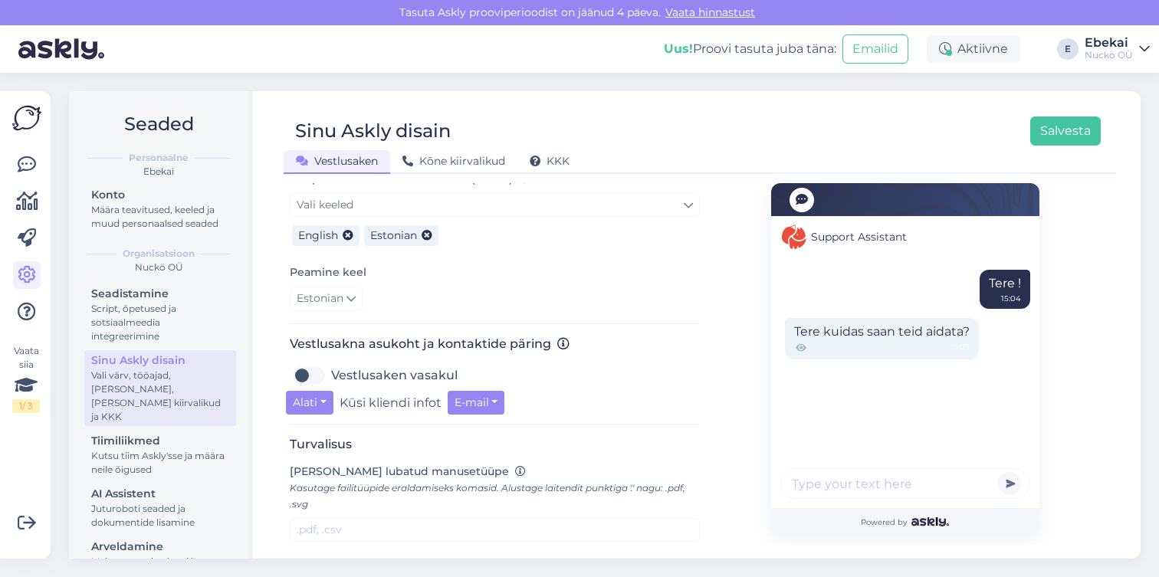
scroll to position [560, 0]
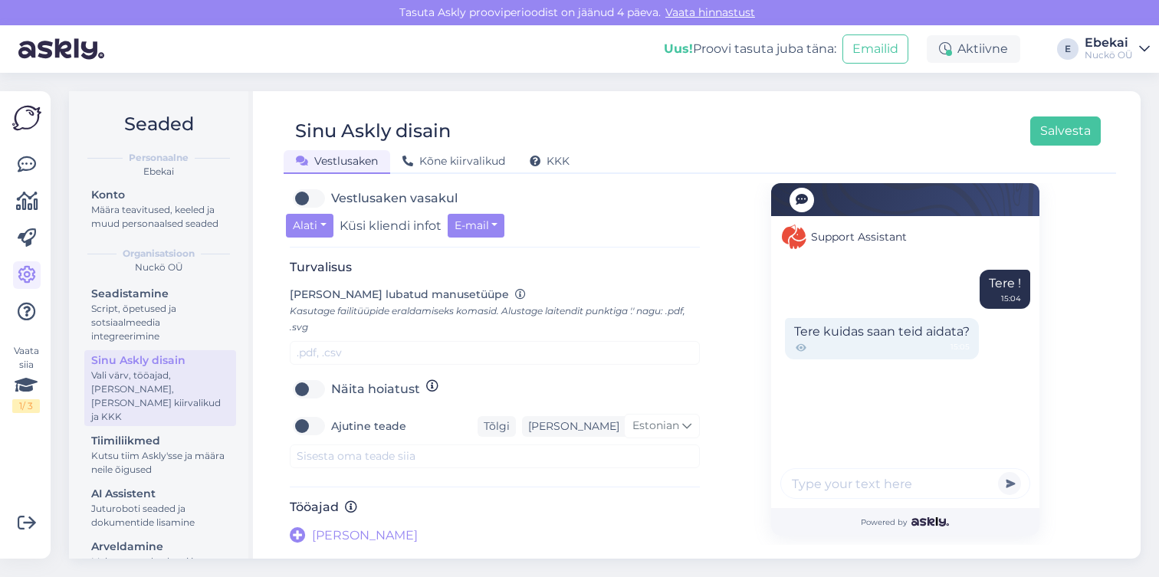
click at [393, 392] on label "Näita hoiatust" at bounding box center [375, 389] width 89 height 25
click at [328, 392] on input "Näita hoiatust" at bounding box center [309, 389] width 38 height 25
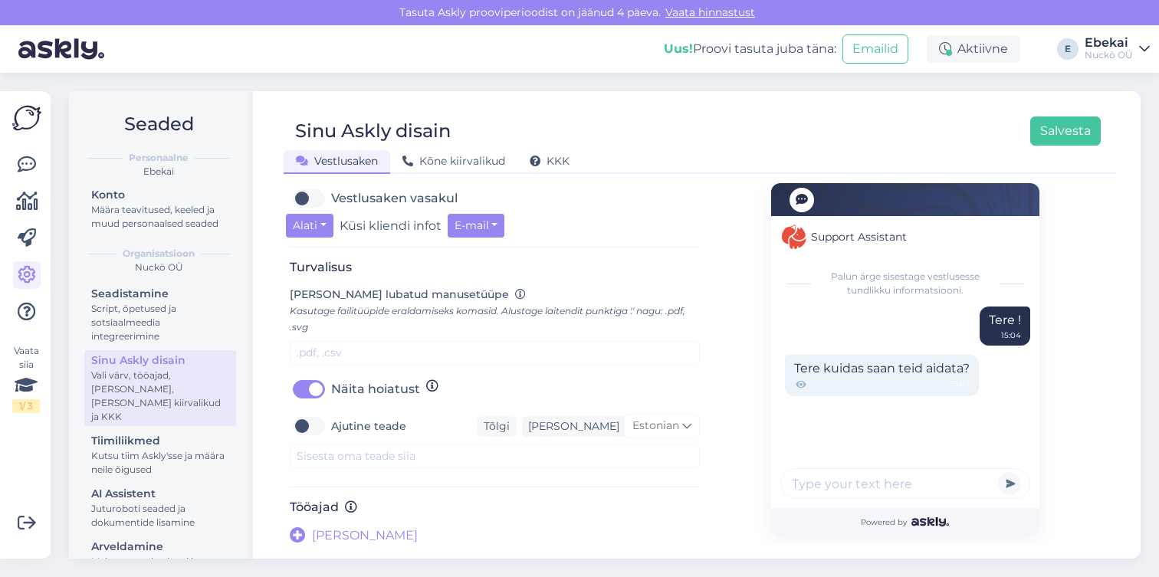
click at [393, 392] on label "Näita hoiatust" at bounding box center [375, 389] width 89 height 25
click at [328, 392] on input "Näita hoiatust" at bounding box center [309, 389] width 38 height 25
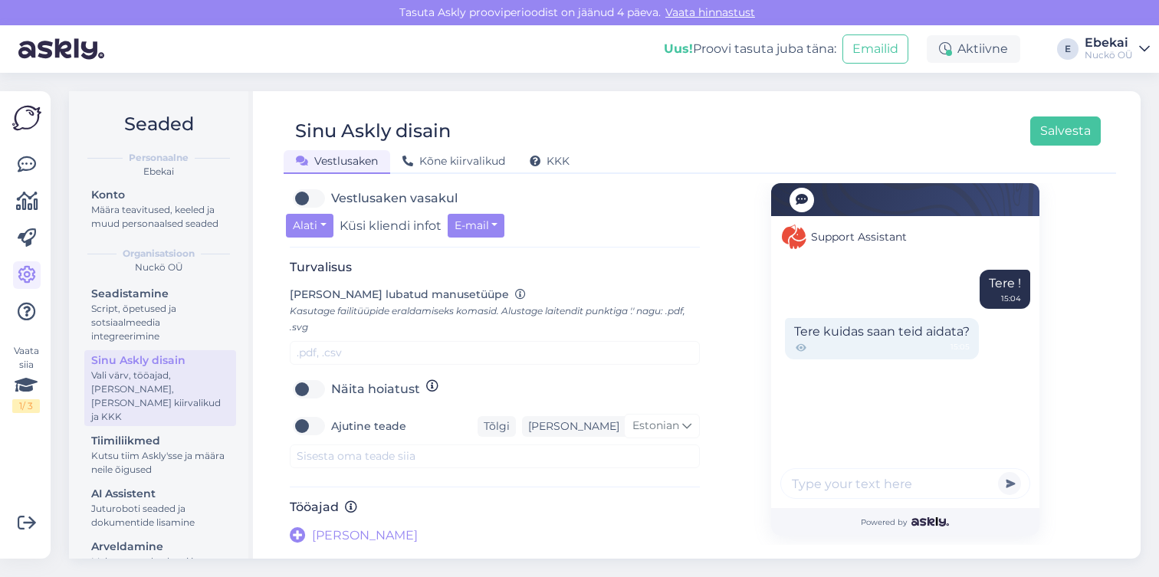
click at [393, 392] on label "Näita hoiatust" at bounding box center [375, 389] width 89 height 25
click at [328, 392] on input "Näita hoiatust" at bounding box center [309, 389] width 38 height 25
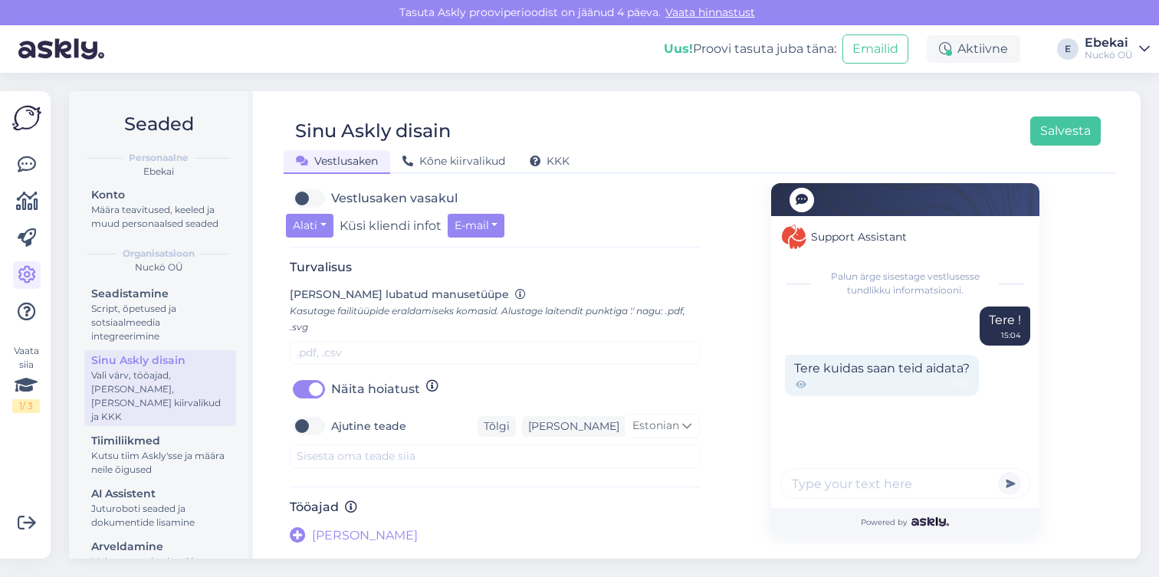
click at [393, 392] on label "Näita hoiatust" at bounding box center [375, 389] width 89 height 25
click at [328, 392] on input "Näita hoiatust" at bounding box center [309, 389] width 38 height 25
checkbox input "false"
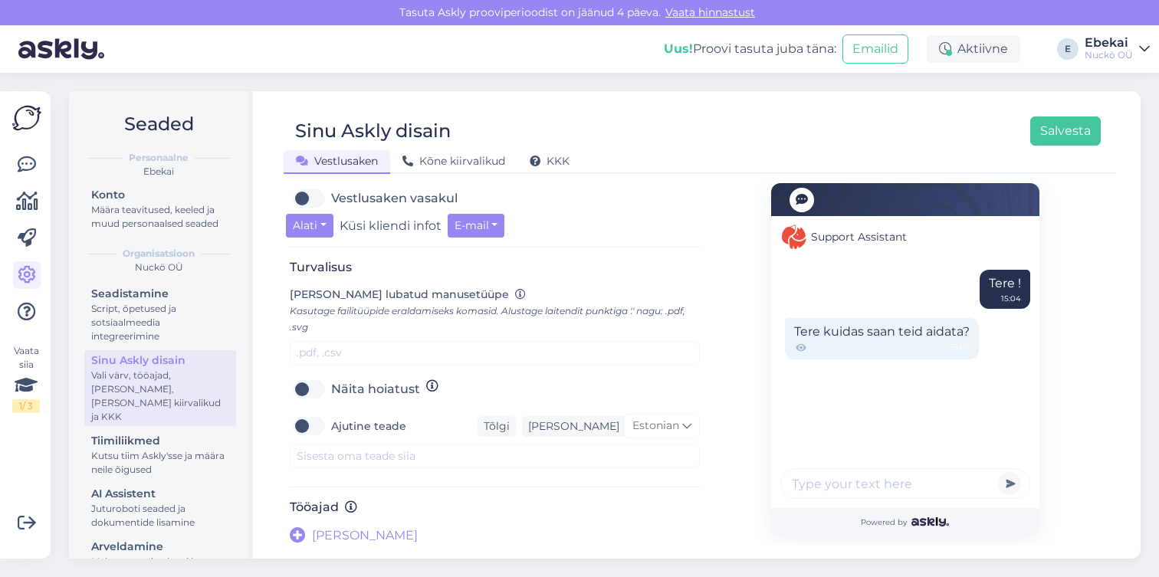
click at [115, 386] on div "Vali värv, tööajad, [PERSON_NAME], [PERSON_NAME] kiirvalikud ja KKK" at bounding box center [160, 396] width 138 height 55
click at [20, 389] on icon at bounding box center [26, 386] width 23 height 28
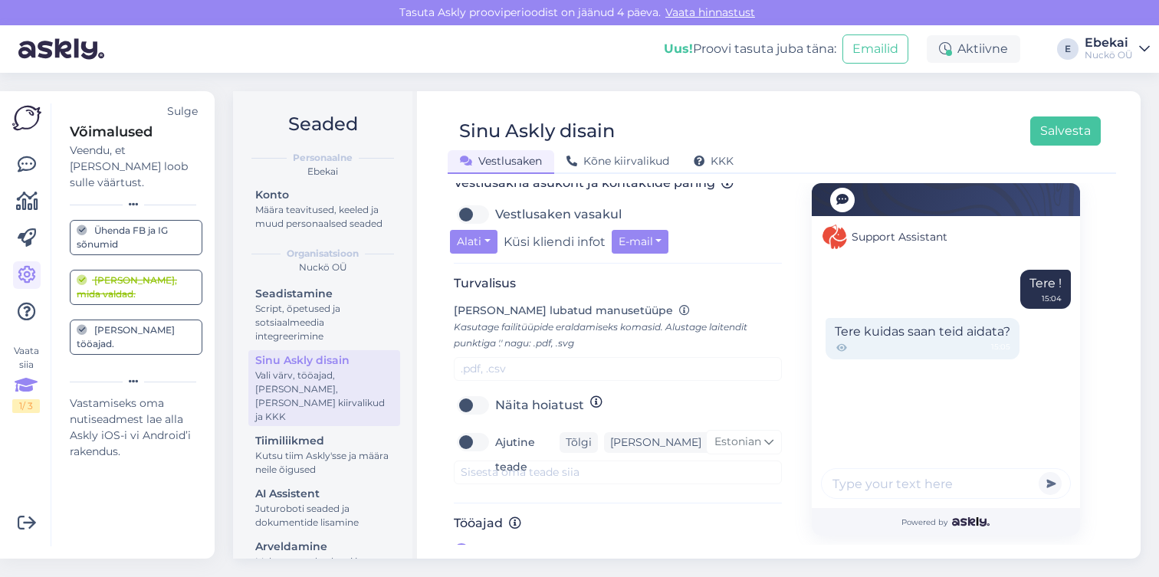
click at [127, 324] on div "[PERSON_NAME] tööajad." at bounding box center [136, 338] width 119 height 28
click at [124, 324] on div "[PERSON_NAME] tööajad." at bounding box center [136, 338] width 119 height 28
click at [80, 325] on icon at bounding box center [82, 330] width 11 height 11
click at [126, 225] on div "Ühenda FB ja IG sõnumid" at bounding box center [136, 238] width 119 height 28
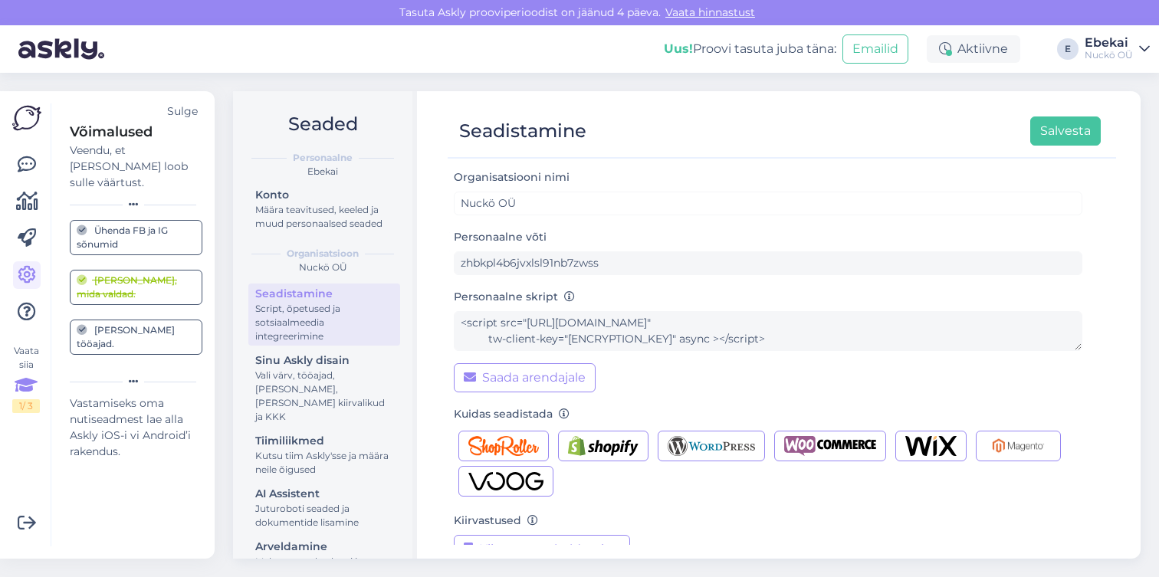
scroll to position [127, 0]
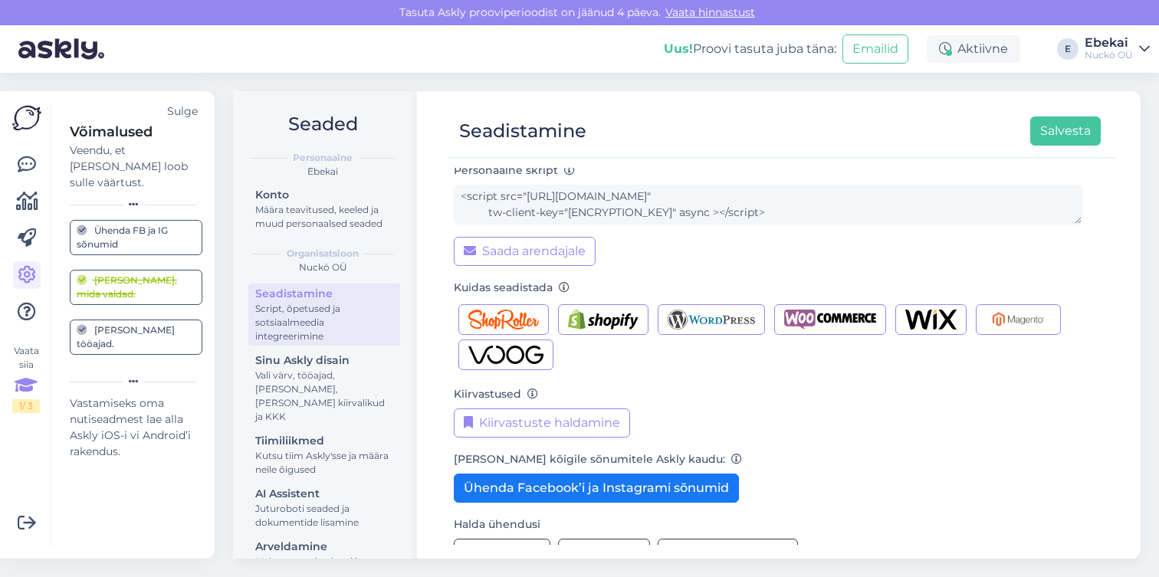
click at [132, 324] on div "[PERSON_NAME] tööajad." at bounding box center [136, 338] width 119 height 28
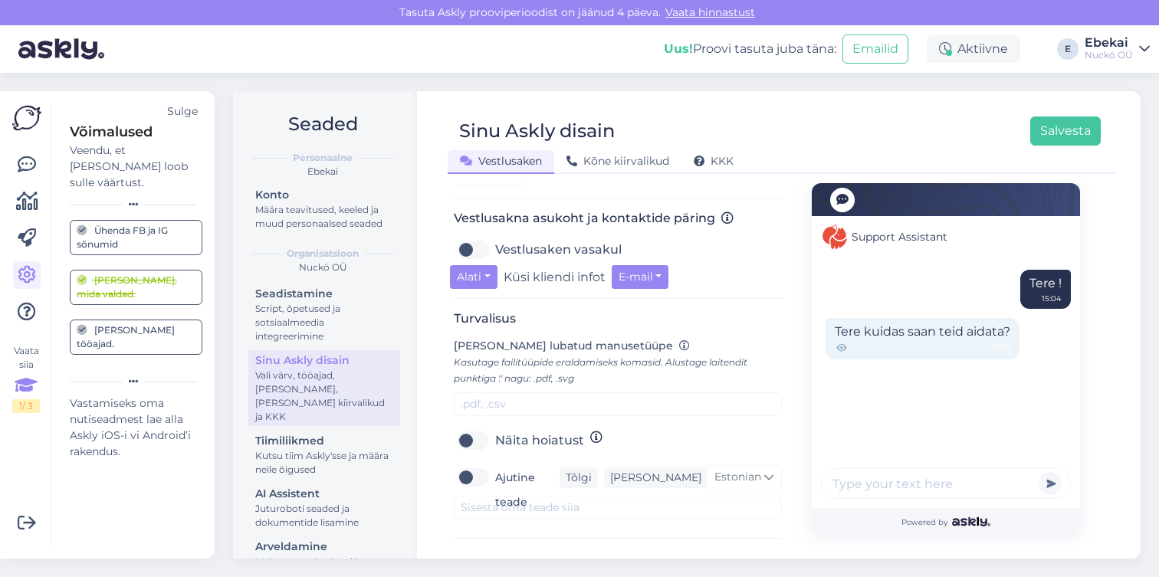
scroll to position [531, 0]
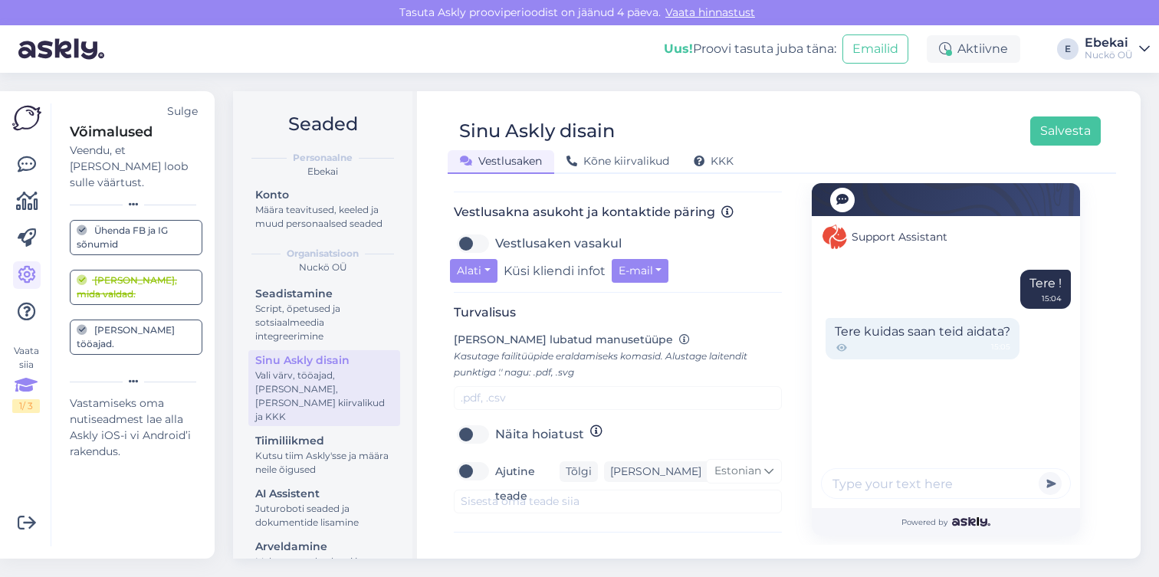
click at [495, 232] on label "Vestlusaken vasakul" at bounding box center [558, 244] width 127 height 25
click at [475, 232] on input "Vestlusaken vasakul" at bounding box center [473, 244] width 38 height 25
click at [495, 232] on label "Vestlusaken vasakul" at bounding box center [558, 244] width 127 height 25
click at [475, 232] on input "Vestlusaken vasakul" at bounding box center [473, 244] width 38 height 25
checkbox input "false"
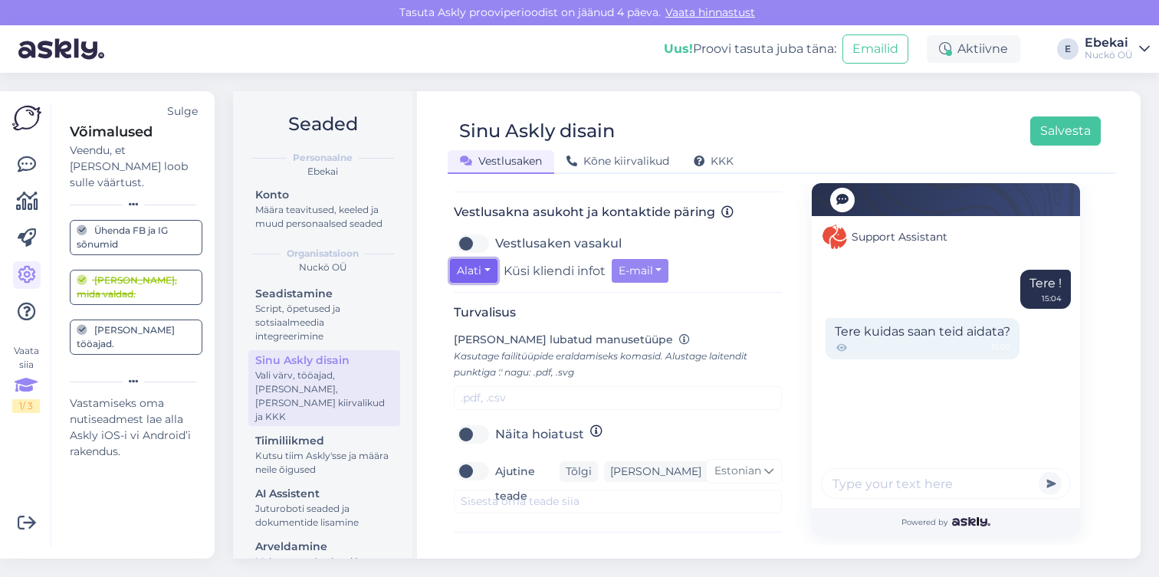
click at [480, 264] on button "Alati" at bounding box center [474, 271] width 48 height 24
click at [479, 261] on button "Alati" at bounding box center [474, 271] width 48 height 24
click at [485, 315] on link "Kui oled eemal" at bounding box center [514, 327] width 128 height 25
click at [512, 259] on button "Kui oled eemal" at bounding box center [501, 271] width 103 height 24
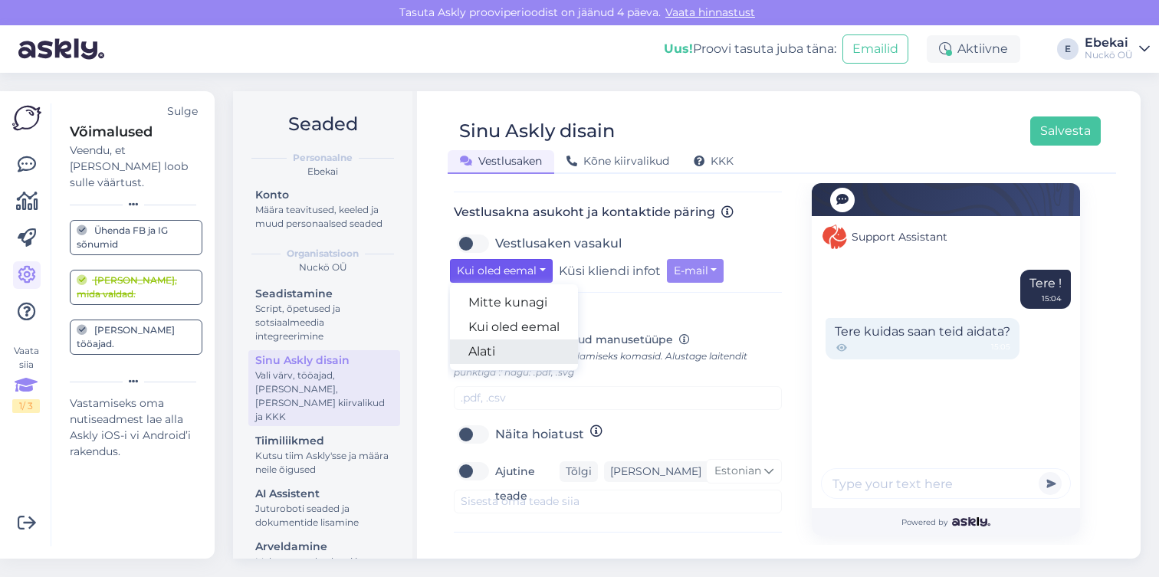
click at [482, 340] on link "Alati" at bounding box center [514, 352] width 128 height 25
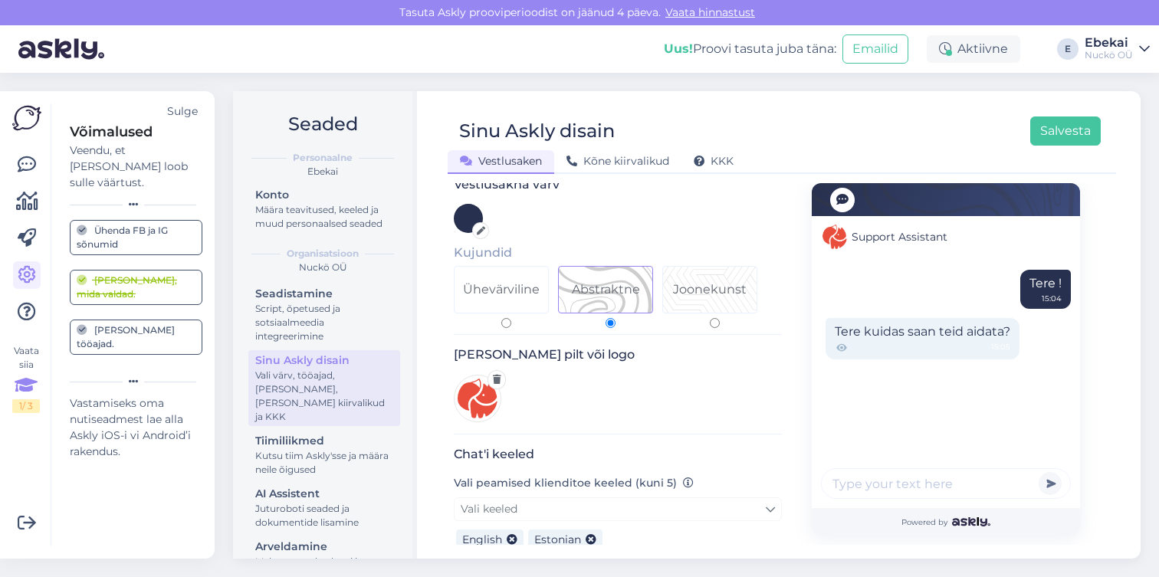
scroll to position [0, 0]
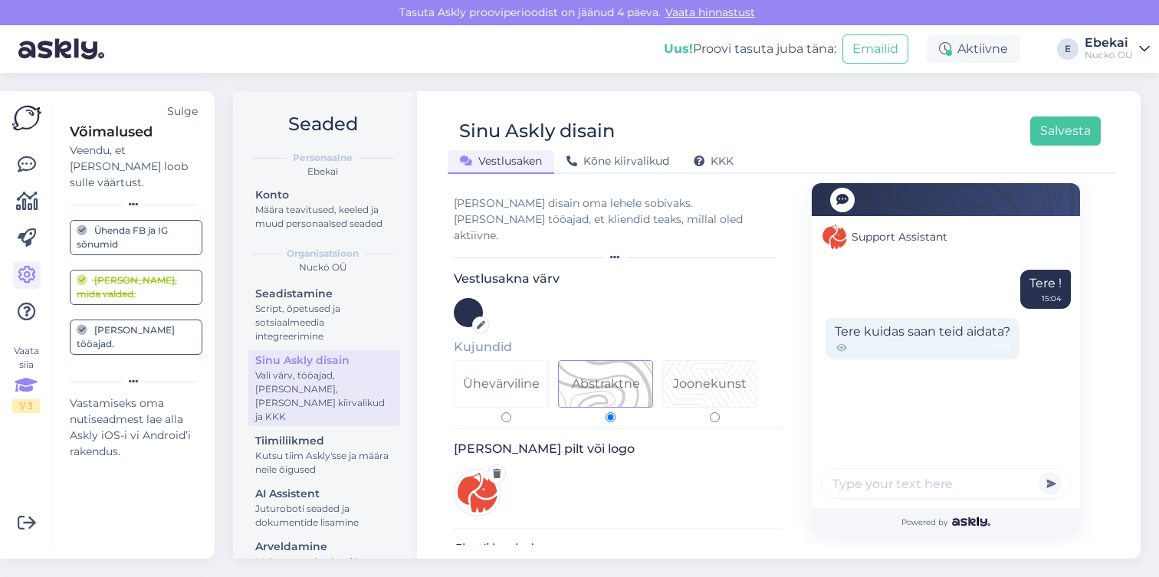
click at [45, 31] on img at bounding box center [61, 49] width 86 height 48
click at [45, 44] on img at bounding box center [61, 49] width 86 height 48
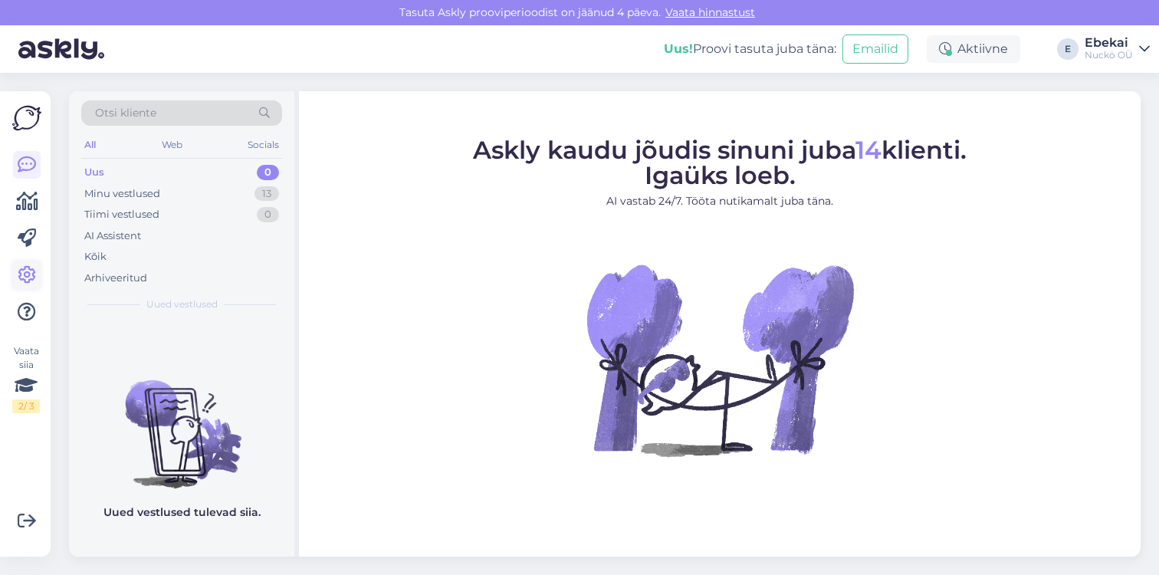
click at [32, 278] on icon at bounding box center [27, 275] width 18 height 18
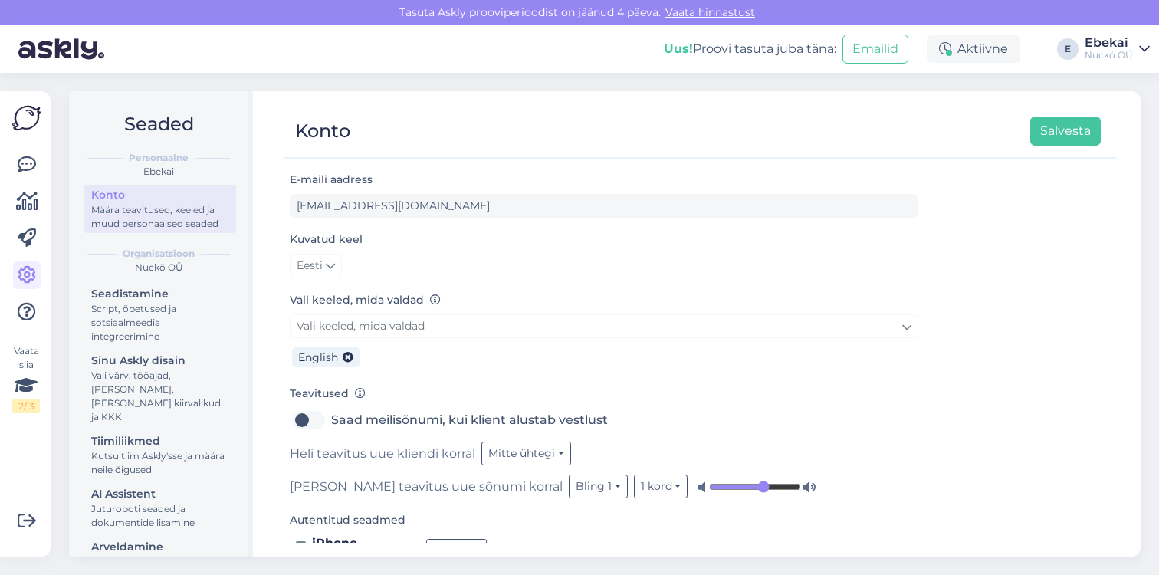
scroll to position [29, 0]
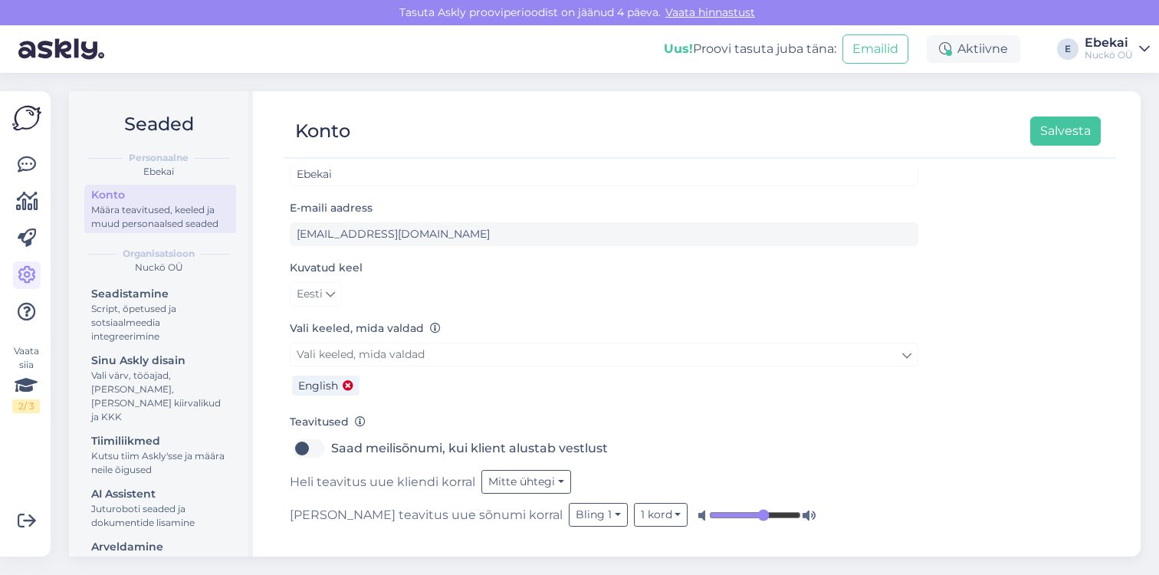
click at [350, 383] on icon at bounding box center [348, 386] width 11 height 11
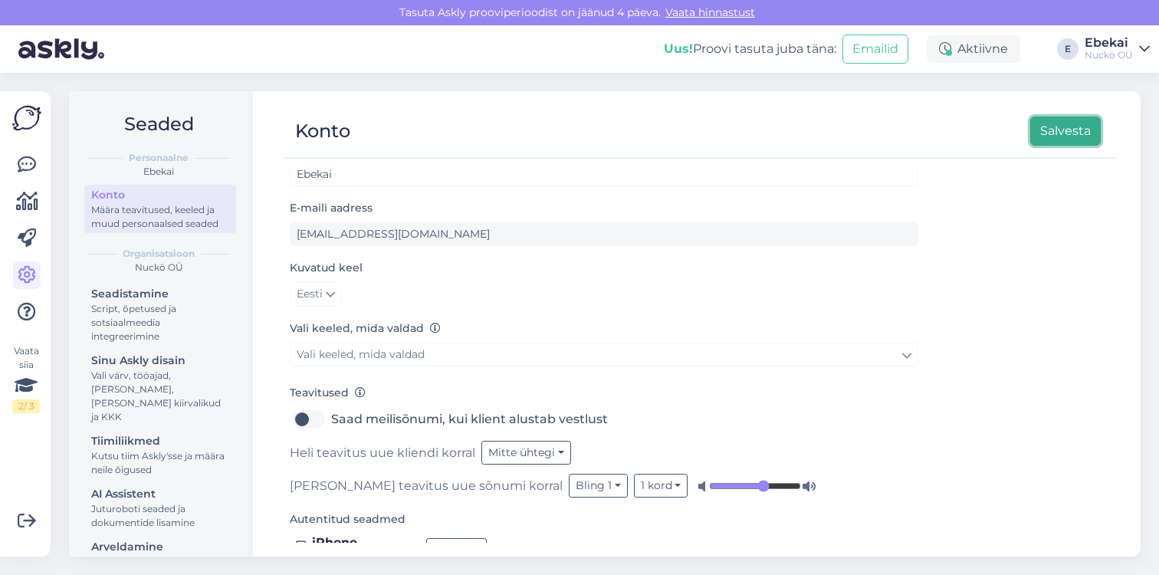
click at [1074, 143] on button "Salvesta" at bounding box center [1065, 131] width 71 height 29
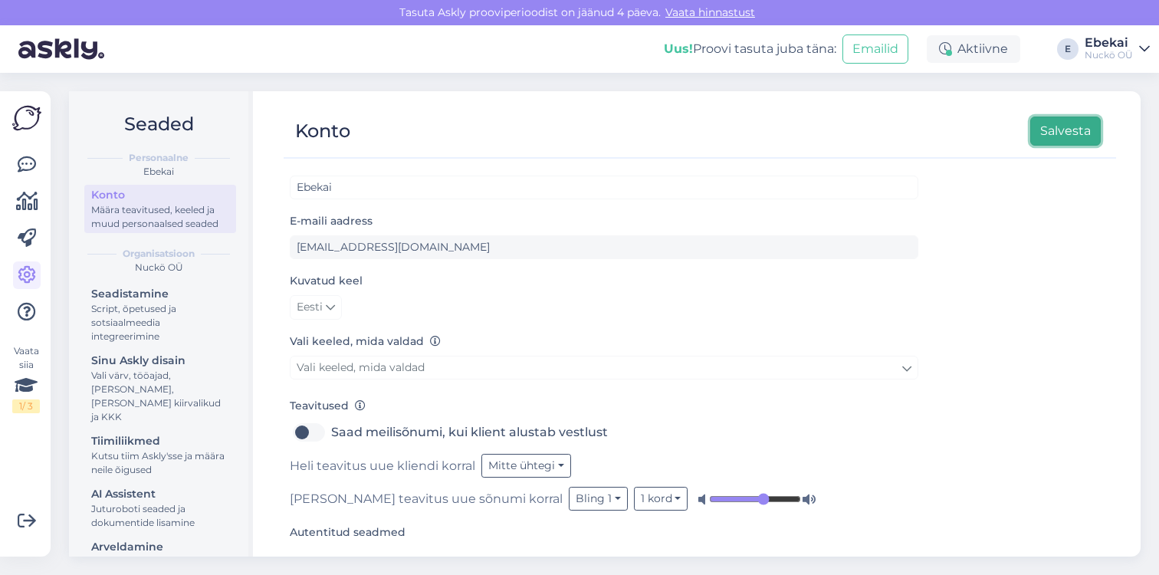
scroll to position [0, 0]
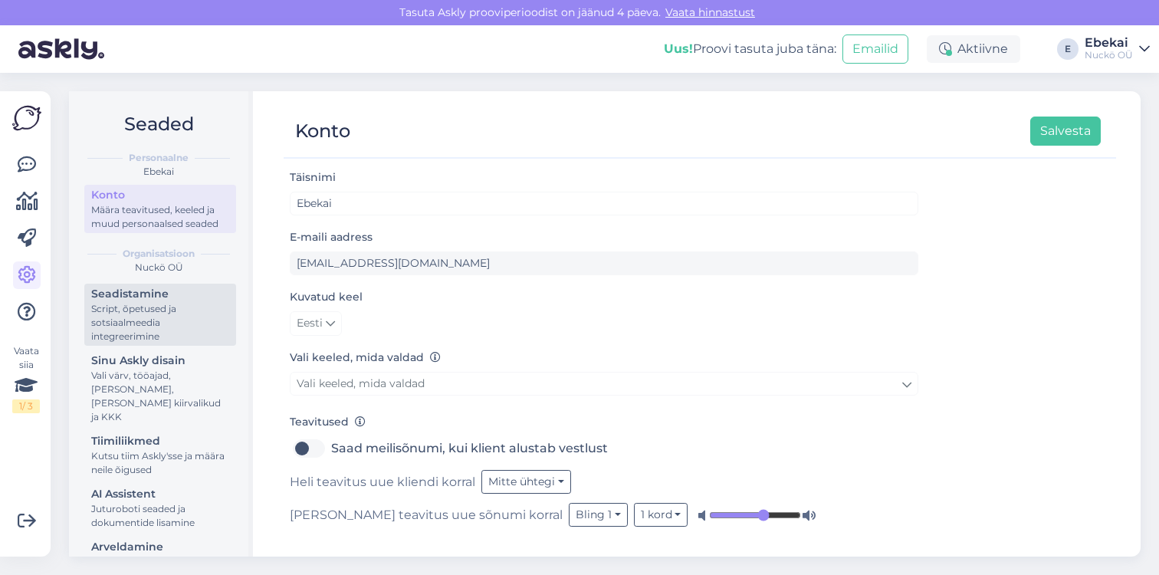
click at [150, 327] on div "Script, õpetused ja sotsiaalmeedia integreerimine" at bounding box center [160, 322] width 138 height 41
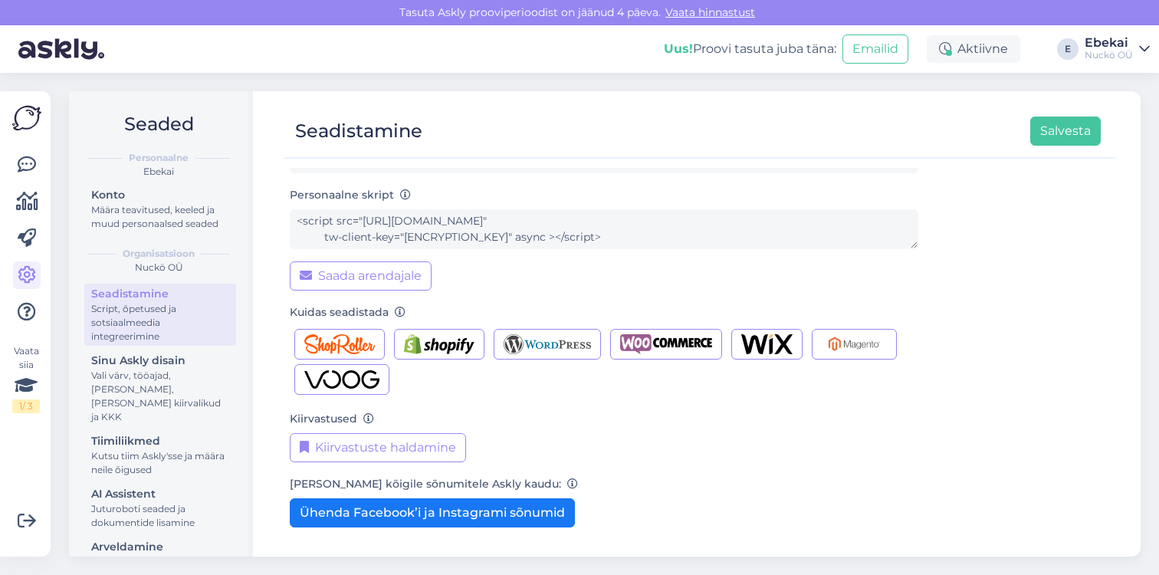
scroll to position [164, 0]
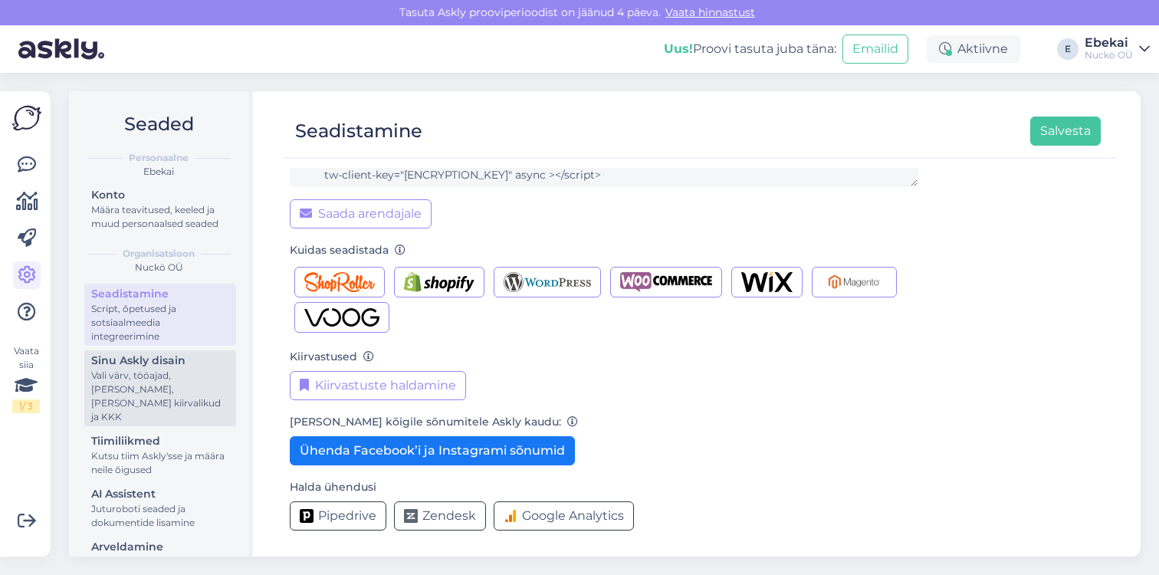
click at [169, 369] on div "Sinu Askly disain" at bounding box center [160, 361] width 138 height 16
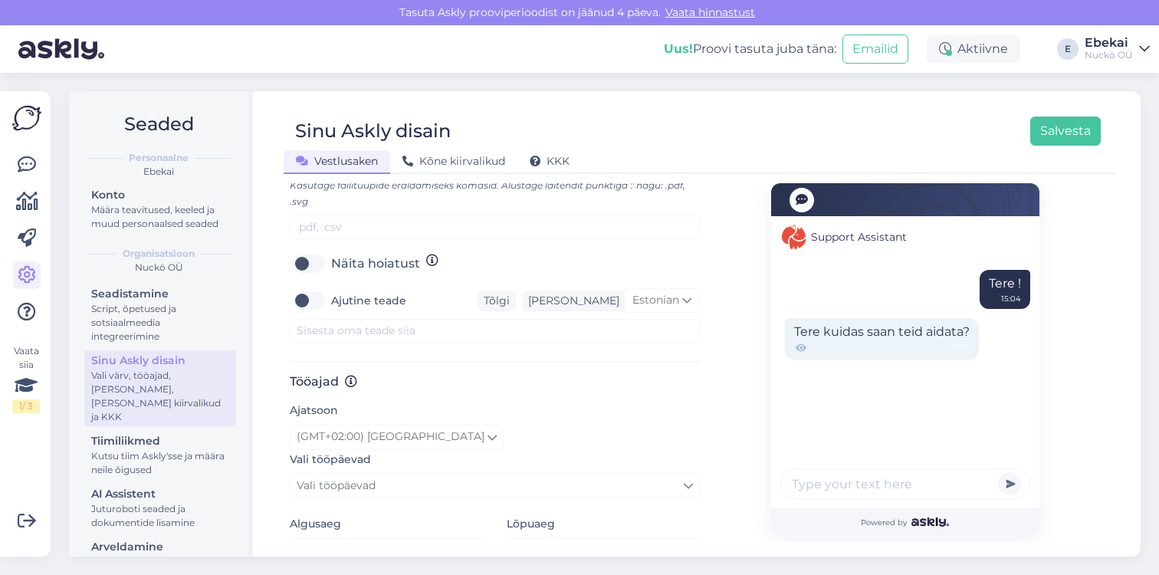
scroll to position [682, 0]
click at [434, 177] on div "Sinu Askly disain Salvesta Vestlusaken Kõne kiirvalikud KKK Vali disain oma leh…" at bounding box center [700, 323] width 882 height 465
click at [435, 170] on div "Kõne kiirvalikud" at bounding box center [453, 162] width 127 height 24
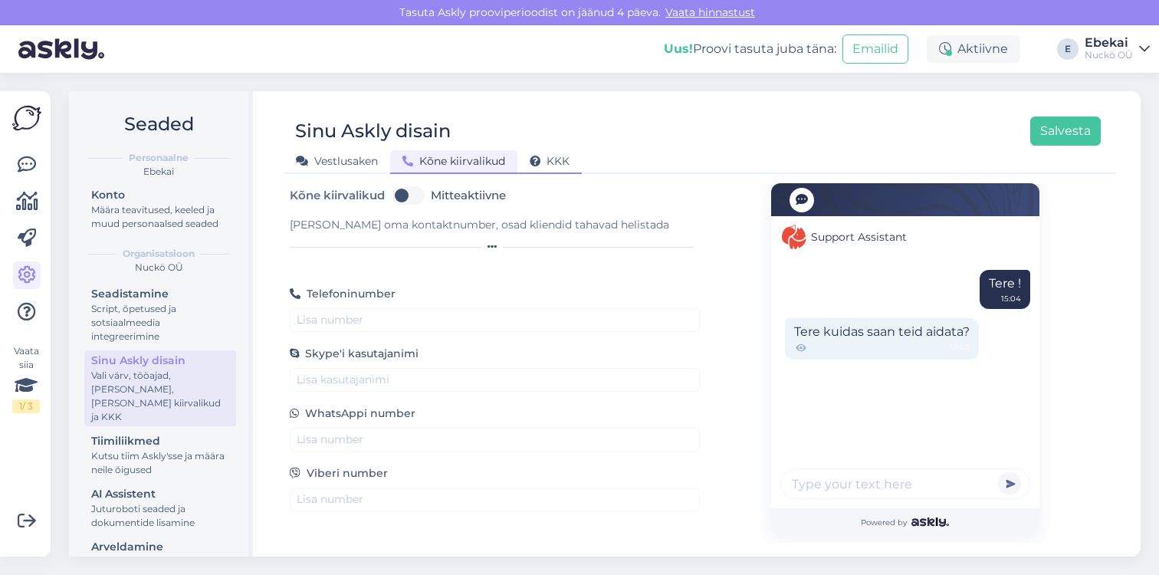
click at [547, 163] on span "KKK" at bounding box center [550, 161] width 40 height 14
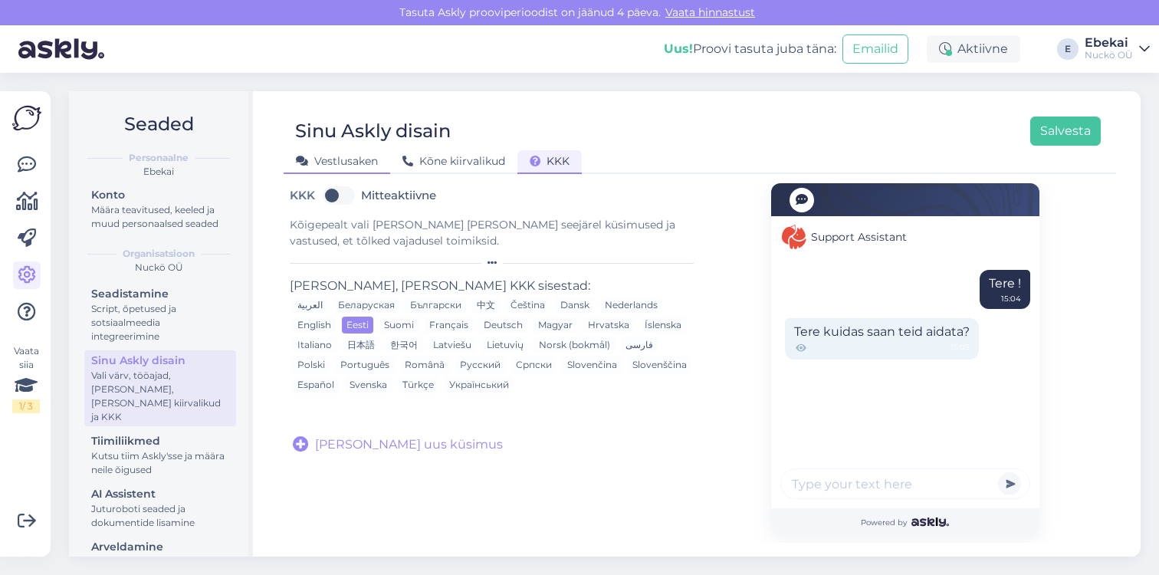
click at [330, 158] on span "Vestlusaken" at bounding box center [337, 161] width 82 height 14
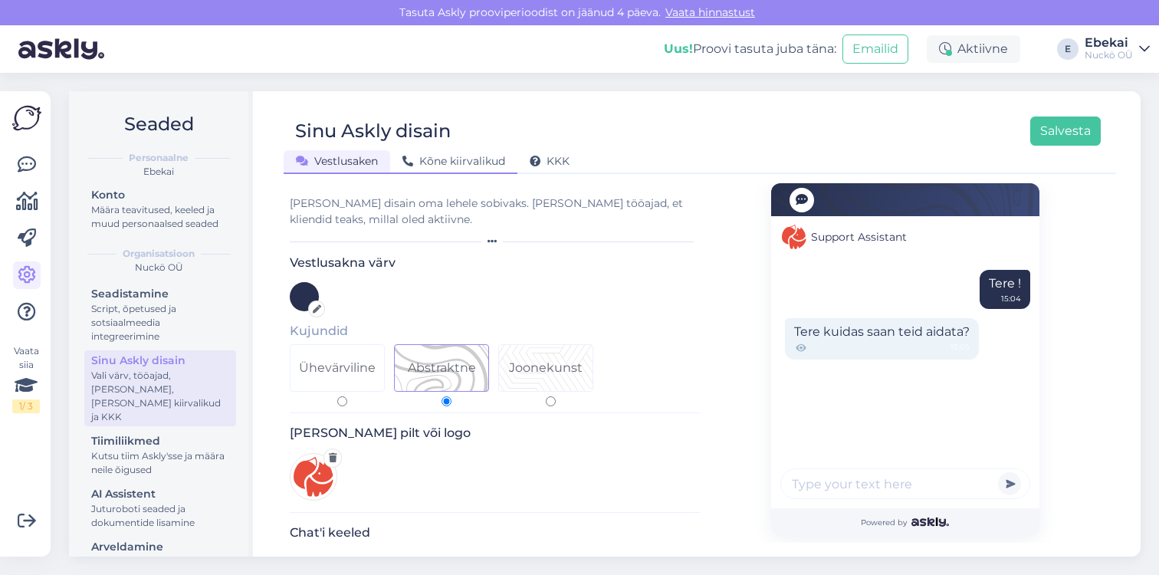
click at [427, 159] on span "Kõne kiirvalikud" at bounding box center [454, 161] width 103 height 14
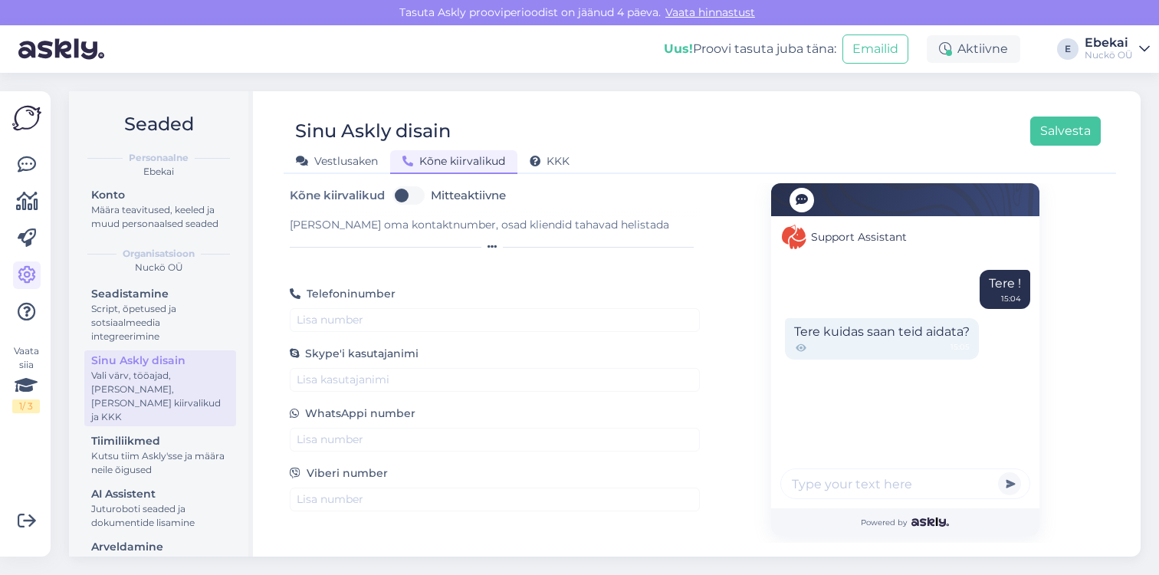
click at [586, 166] on div "Vestlusaken Kõne kiirvalikud KKK" at bounding box center [692, 159] width 817 height 27
click at [573, 166] on div "KKK" at bounding box center [550, 162] width 64 height 24
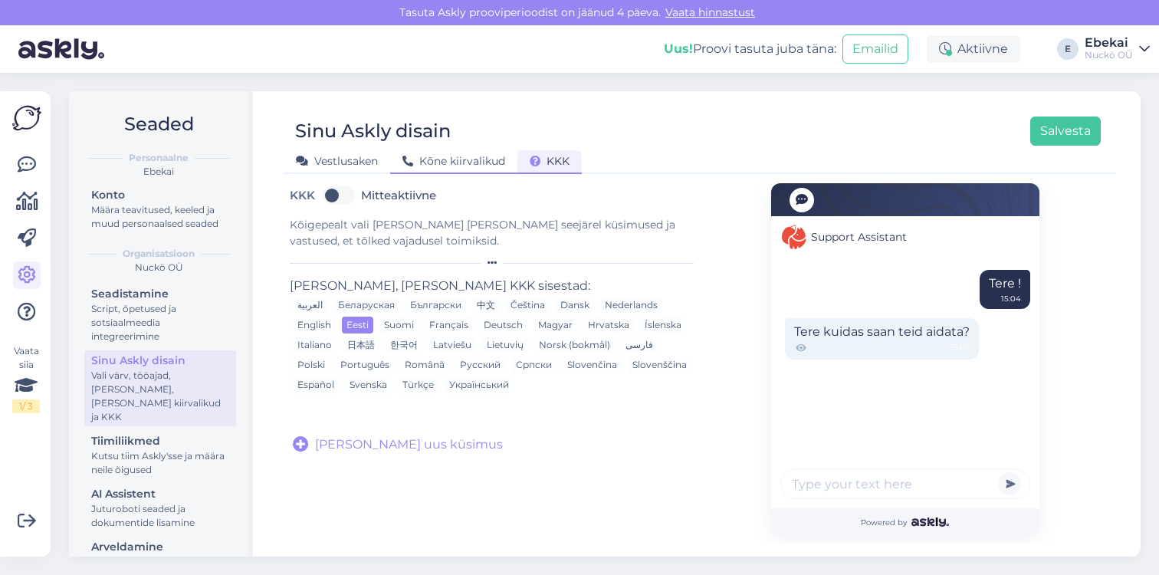
click at [459, 160] on span "Kõne kiirvalikud" at bounding box center [454, 161] width 103 height 14
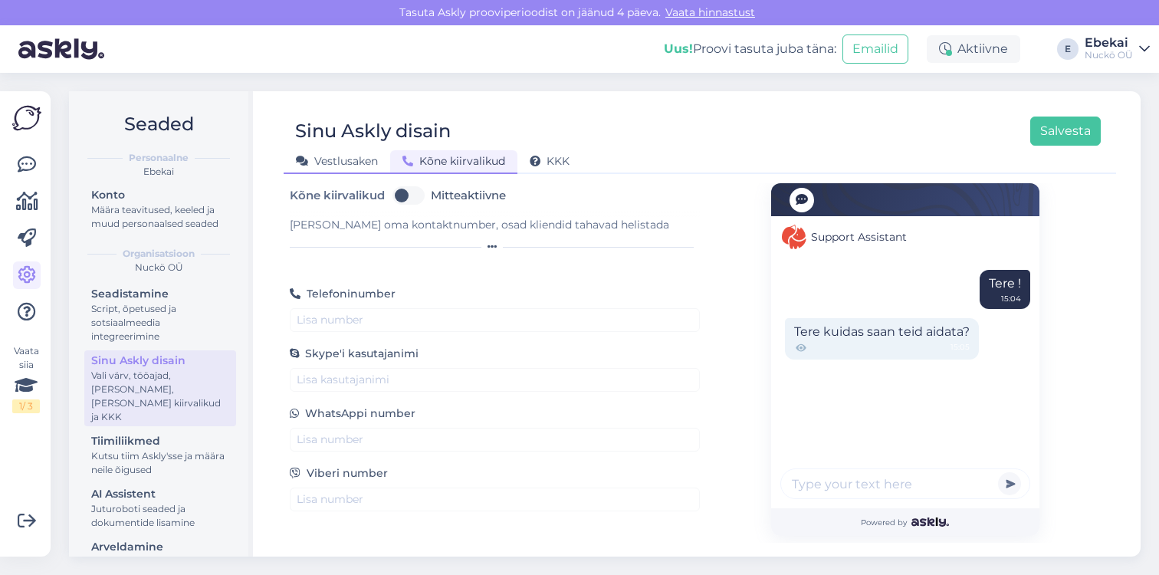
click at [342, 159] on span "Vestlusaken" at bounding box center [337, 161] width 82 height 14
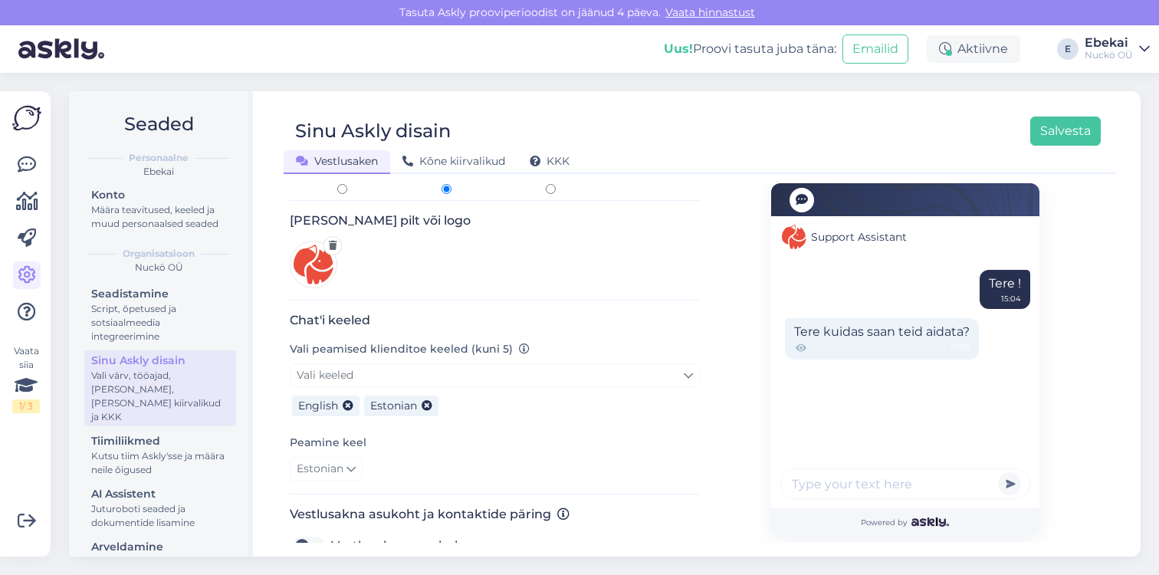
scroll to position [245, 0]
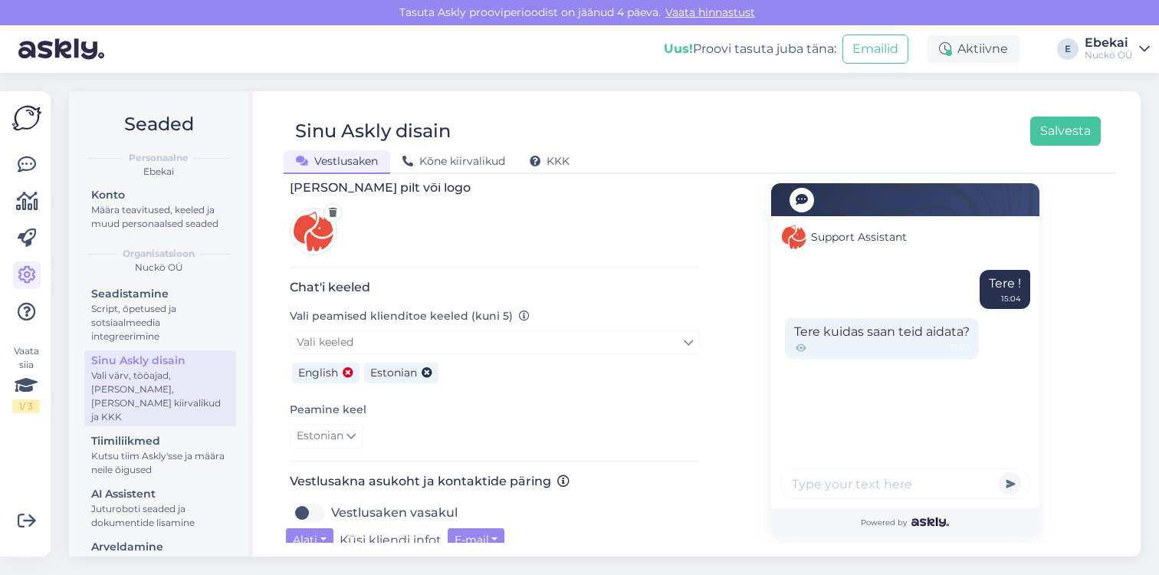
click at [349, 373] on icon at bounding box center [348, 373] width 11 height 11
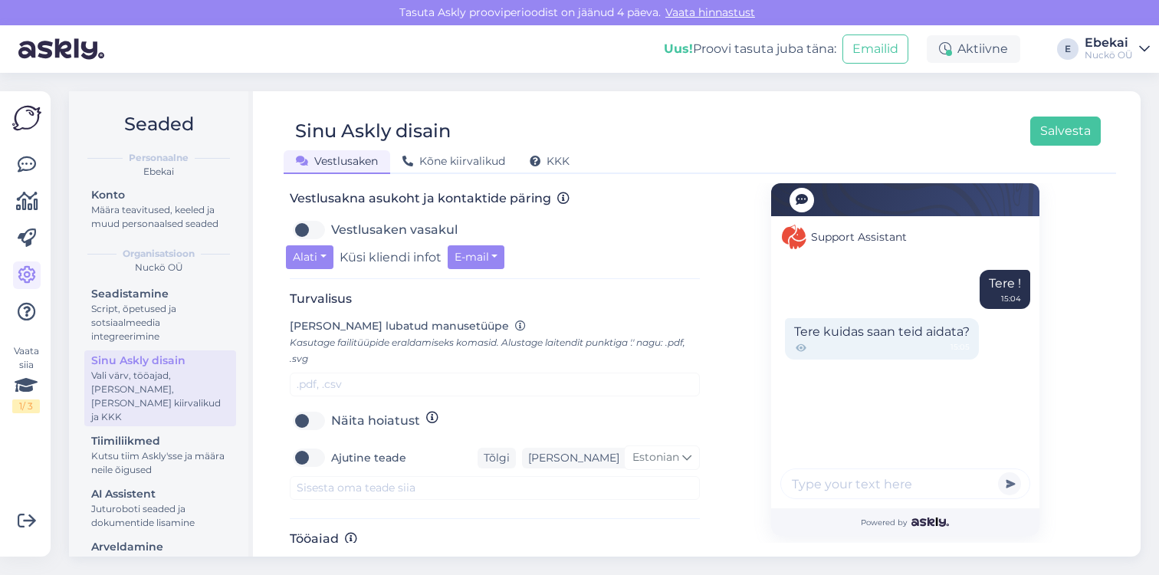
scroll to position [764, 0]
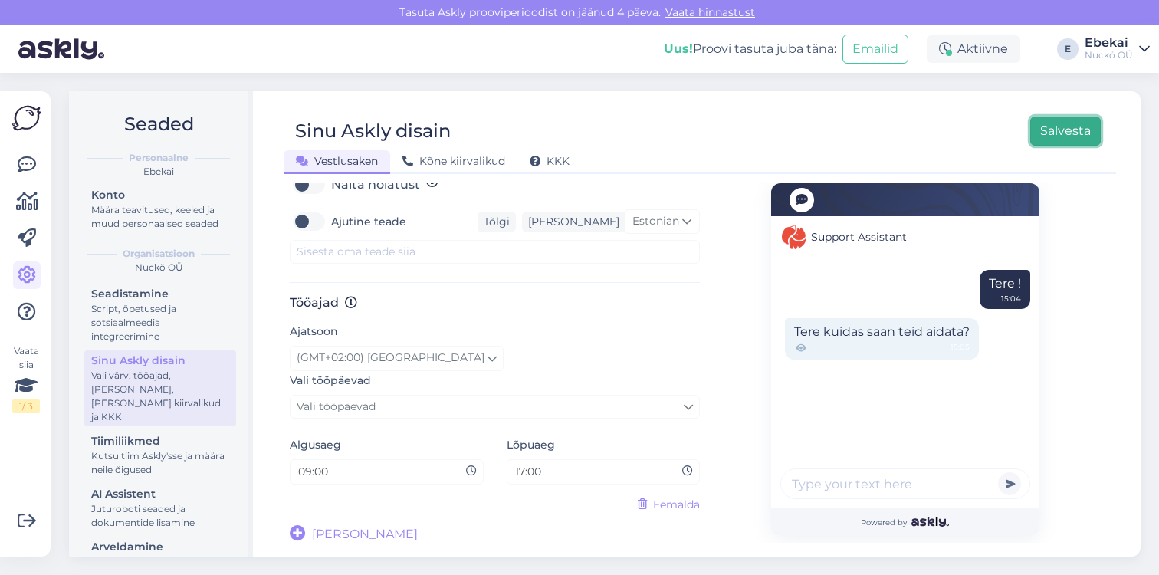
click at [1067, 139] on button "Salvesta" at bounding box center [1065, 131] width 71 height 29
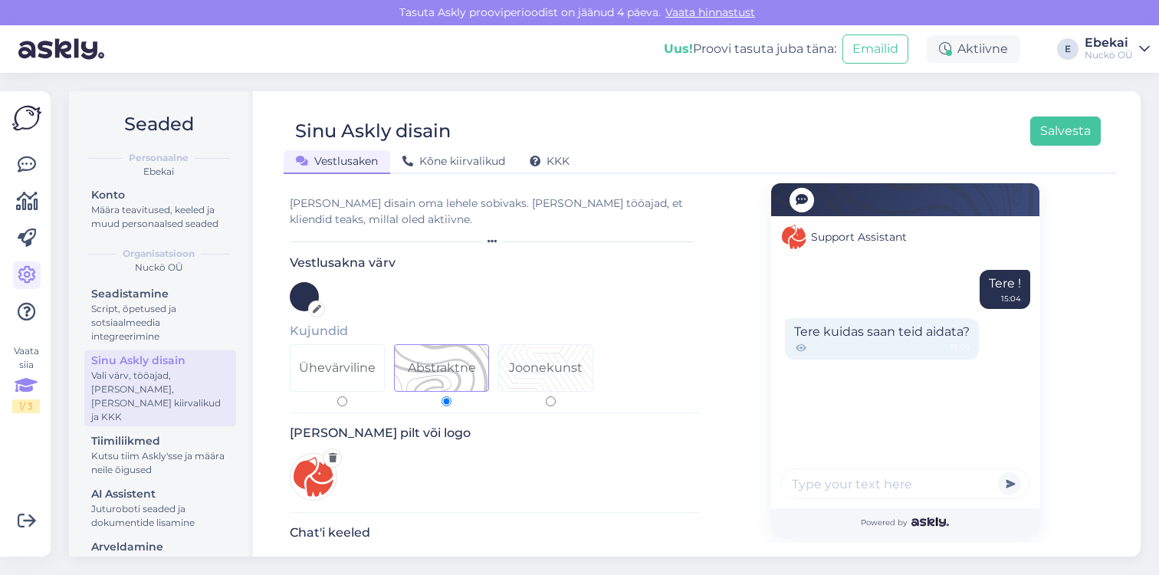
click at [27, 393] on icon at bounding box center [26, 386] width 23 height 28
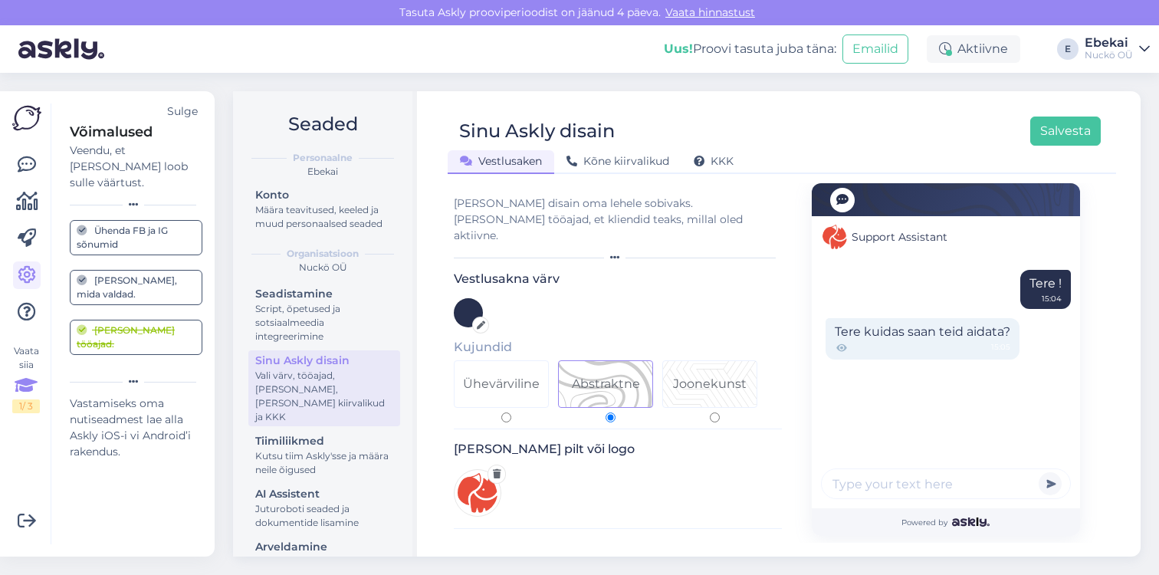
click at [140, 324] on div "[PERSON_NAME] tööajad." at bounding box center [136, 338] width 119 height 28
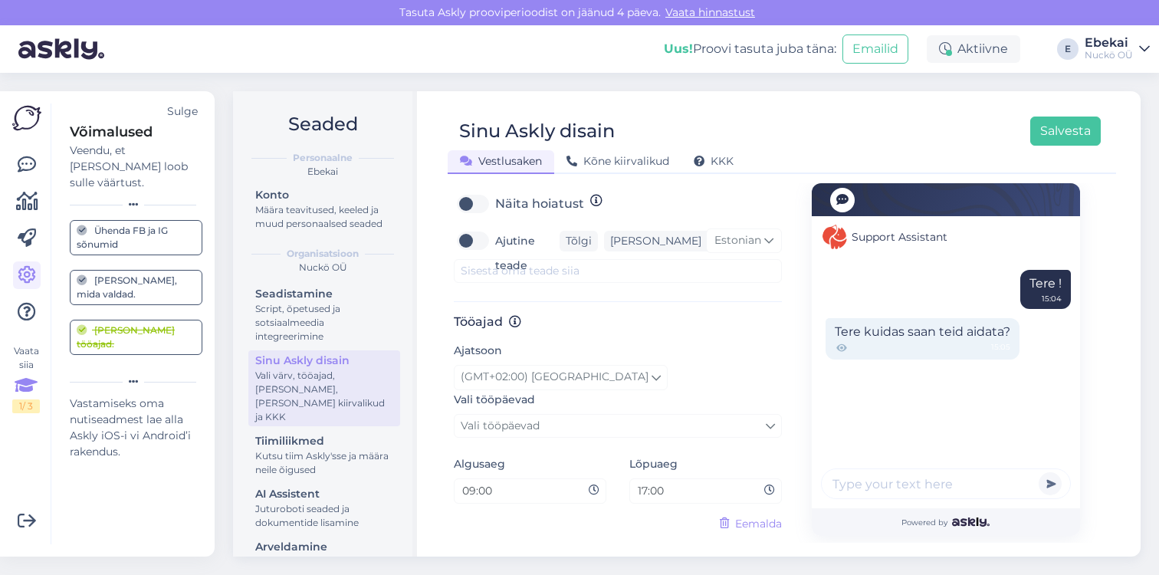
scroll to position [764, 0]
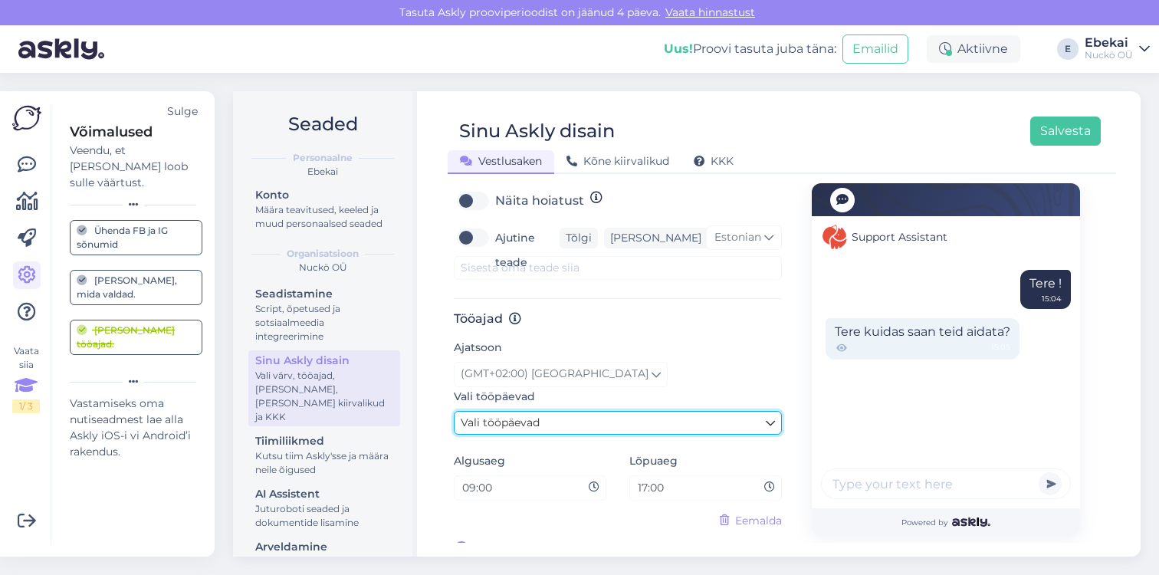
click at [611, 414] on link "Vali tööpäevad" at bounding box center [618, 423] width 328 height 24
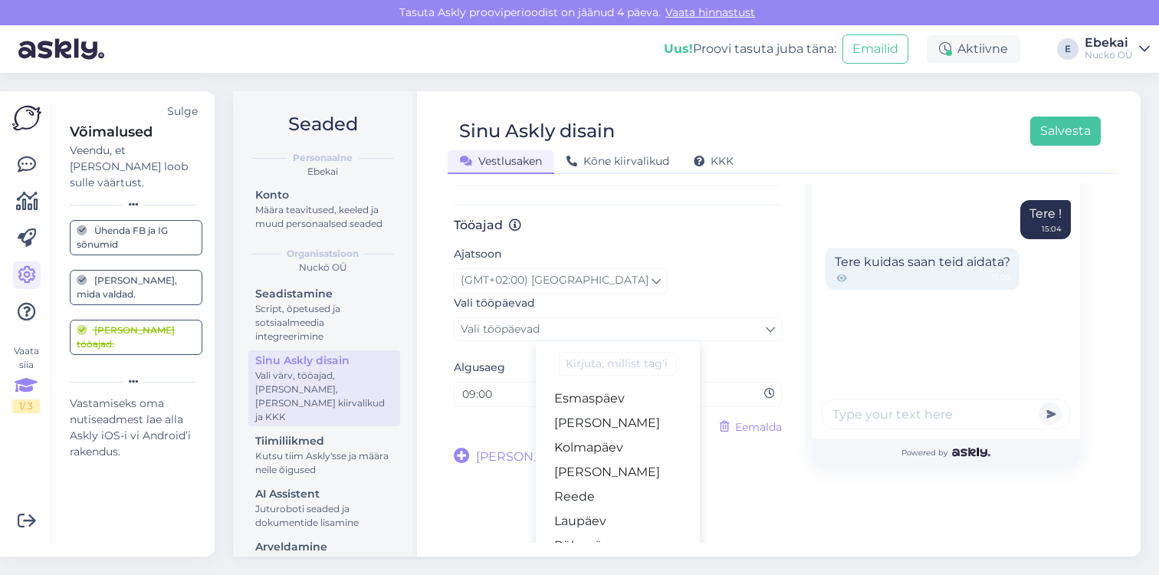
click at [815, 501] on div "[PERSON_NAME] disain oma lehele sobivaks. [PERSON_NAME] tööajad, et kliendid te…" at bounding box center [782, 363] width 669 height 360
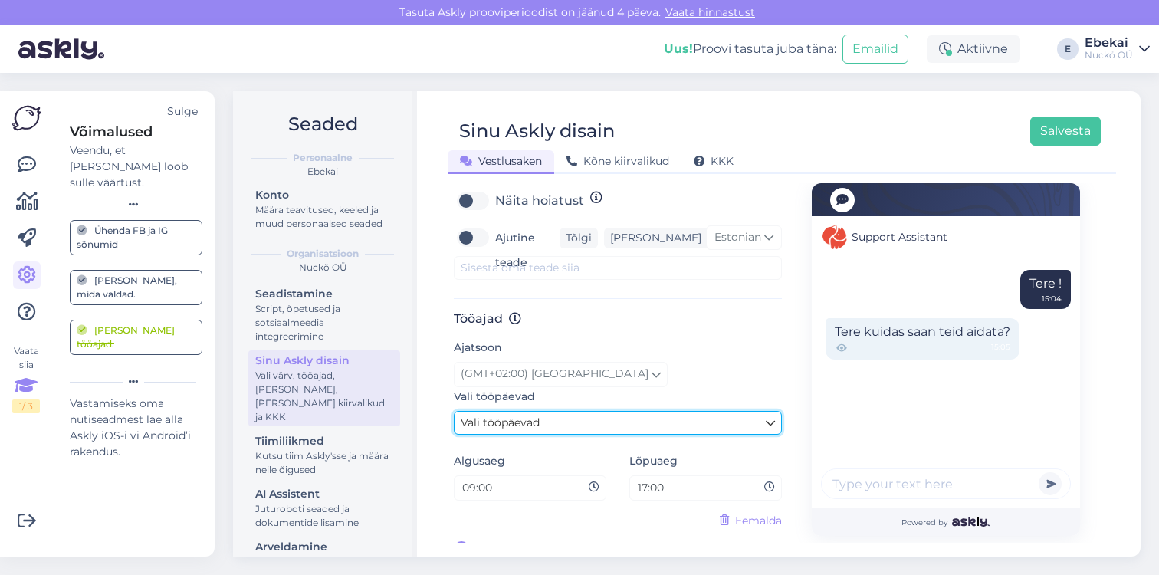
click at [563, 411] on link "Vali tööpäevad" at bounding box center [618, 423] width 328 height 24
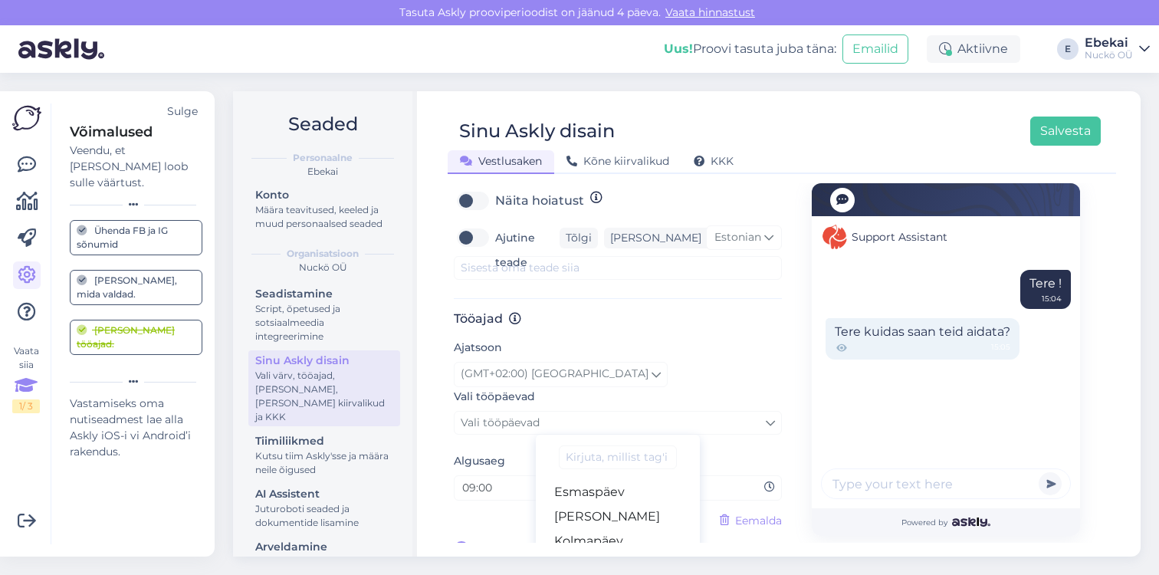
click at [705, 362] on div "(GMT+02:00) [GEOGRAPHIC_DATA]" at bounding box center [618, 374] width 328 height 25
click at [27, 119] on img at bounding box center [26, 118] width 29 height 29
click at [25, 164] on icon at bounding box center [27, 165] width 18 height 18
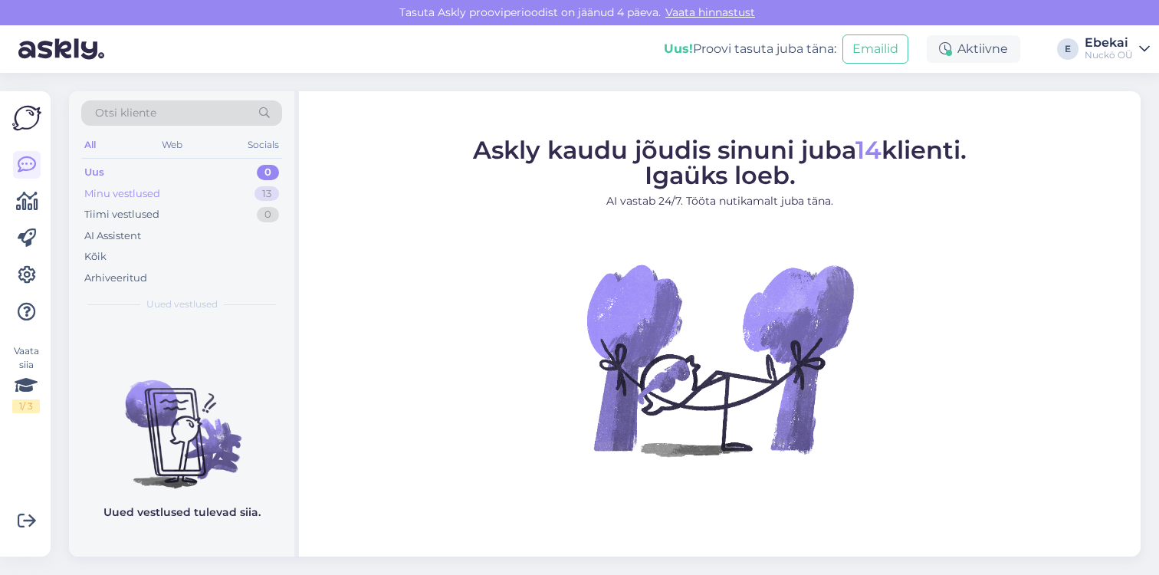
click at [121, 198] on div "Minu vestlused" at bounding box center [122, 193] width 76 height 15
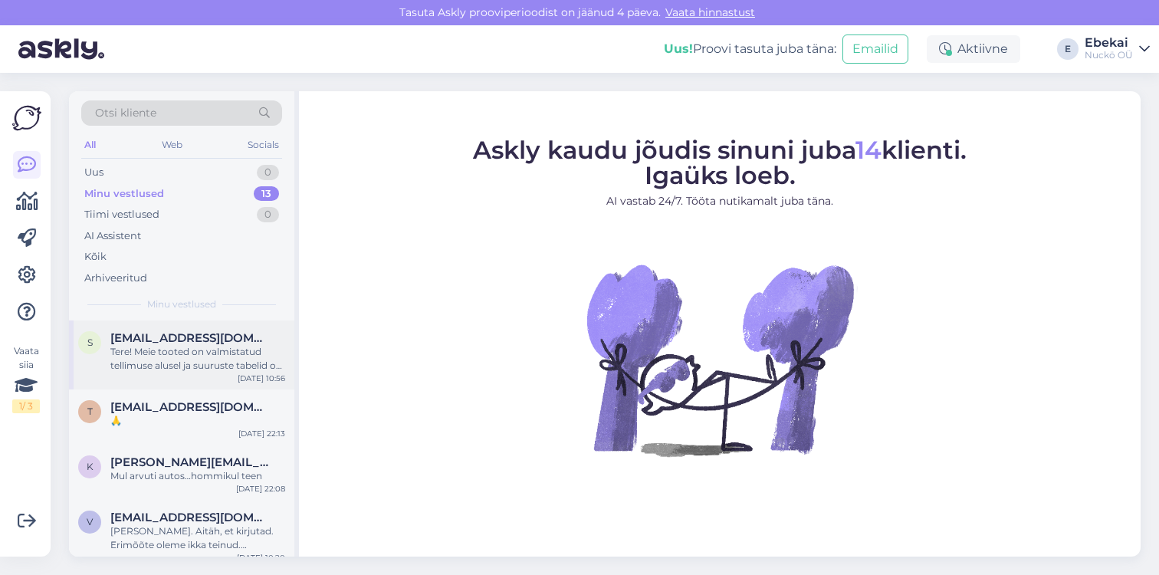
click at [163, 342] on span "[EMAIL_ADDRESS][DOMAIN_NAME]" at bounding box center [189, 338] width 159 height 14
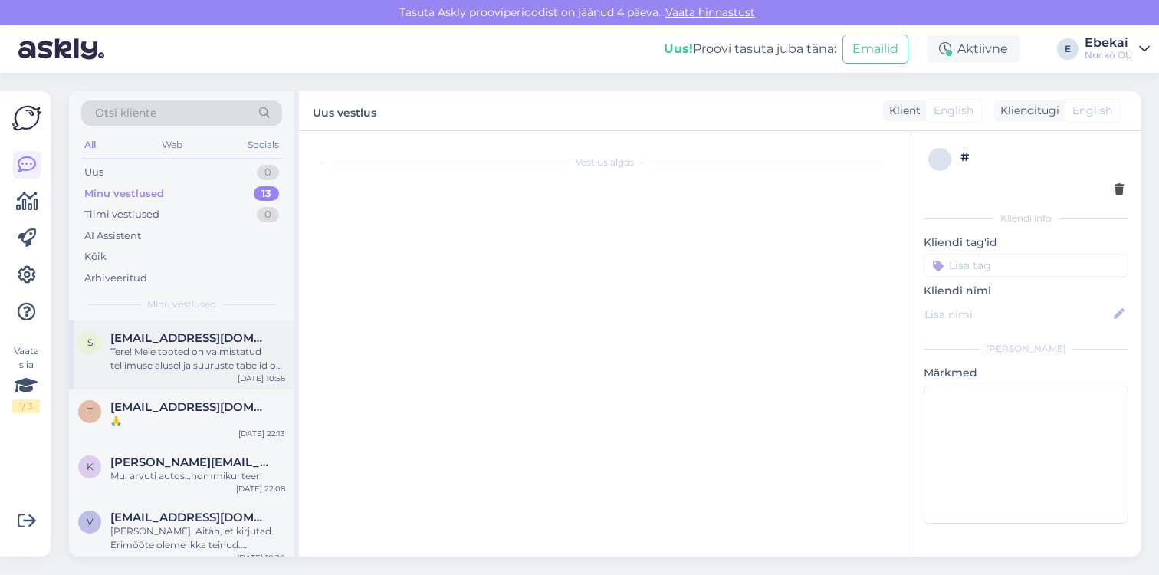
scroll to position [19, 0]
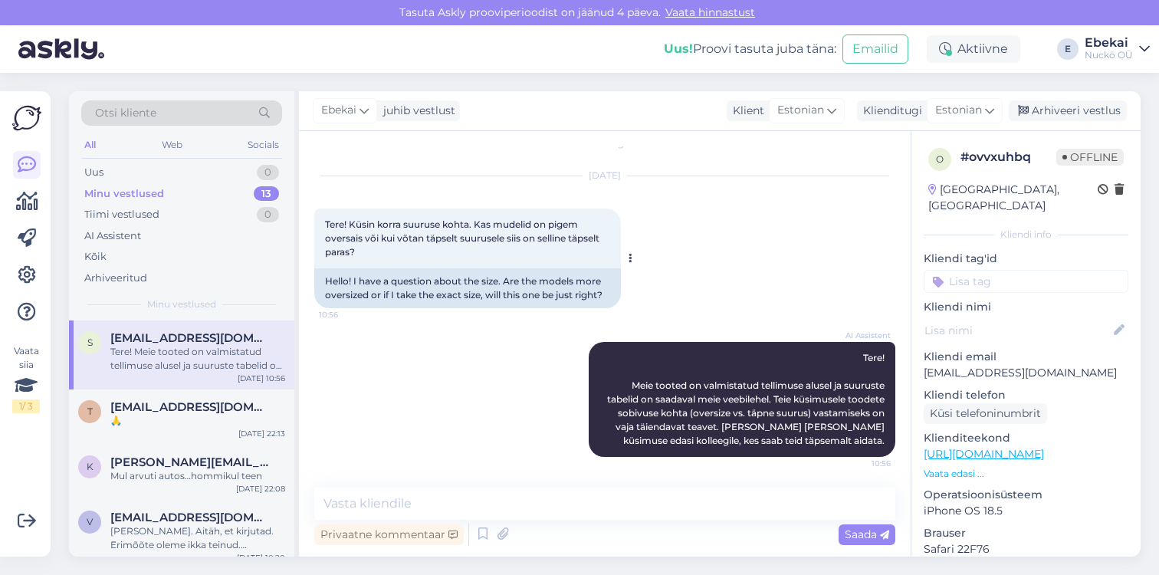
click at [509, 225] on span "Tere! Küsin korra suuruse kohta. Kas mudelid on pigem oversais või kui võtan tä…" at bounding box center [463, 238] width 277 height 39
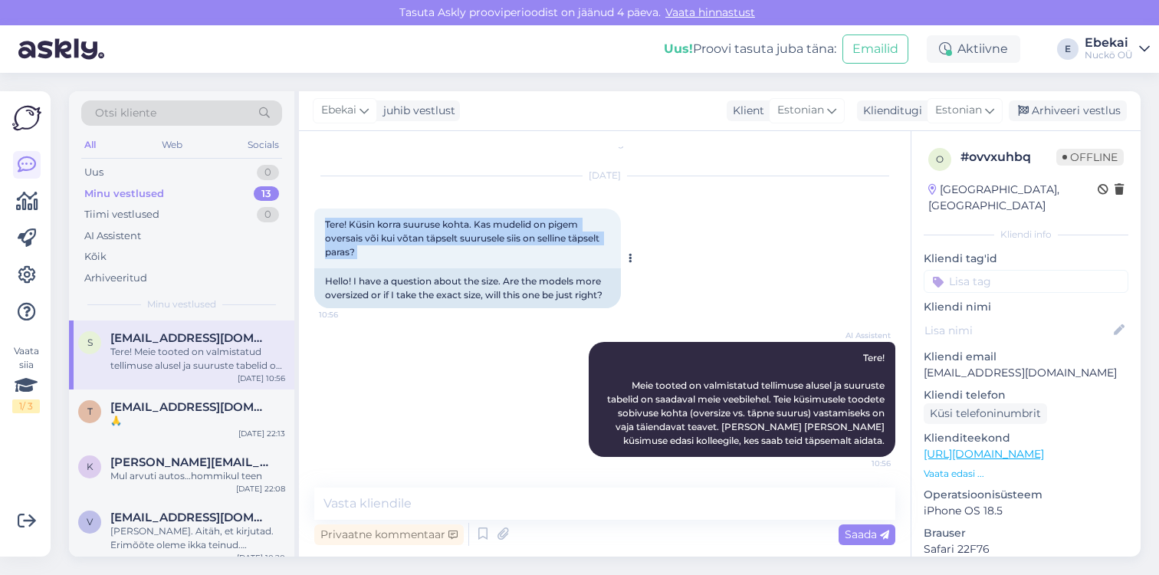
click at [510, 224] on span "Tere! Küsin korra suuruse kohta. Kas mudelid on pigem oversais või kui võtan tä…" at bounding box center [463, 238] width 277 height 39
click at [475, 251] on div "Tere! Küsin korra suuruse kohta. Kas mudelid on pigem oversais või kui võtan tä…" at bounding box center [467, 239] width 307 height 60
